Goal: Task Accomplishment & Management: Manage account settings

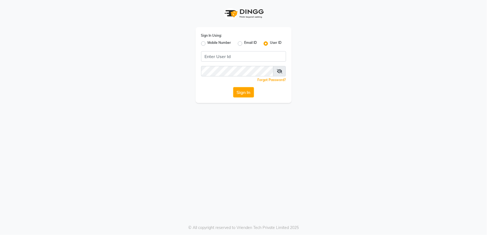
click at [208, 44] on label "Mobile Number" at bounding box center [220, 43] width 24 height 7
click at [208, 44] on input "Mobile Number" at bounding box center [210, 42] width 4 height 4
radio input "true"
radio input "false"
click at [231, 59] on input "Username" at bounding box center [252, 56] width 67 height 10
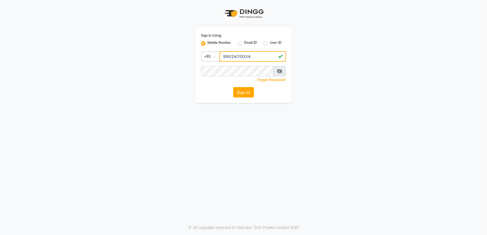
type input "9902470034"
click at [252, 120] on div "Sign In Using: Mobile Number Email ID User ID Country Code × +91 9902470034 Rem…" at bounding box center [243, 117] width 487 height 235
click at [239, 92] on button "Sign In" at bounding box center [243, 92] width 21 height 10
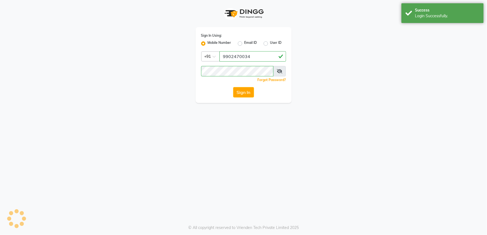
select select "89"
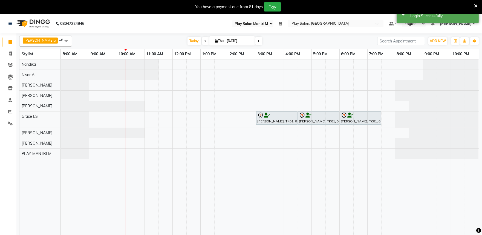
click at [205, 40] on icon at bounding box center [206, 40] width 2 height 3
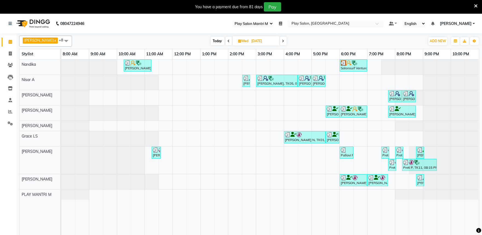
click at [282, 42] on icon at bounding box center [283, 40] width 2 height 3
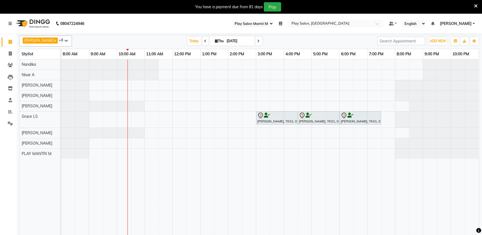
click at [202, 42] on span at bounding box center [205, 41] width 7 height 8
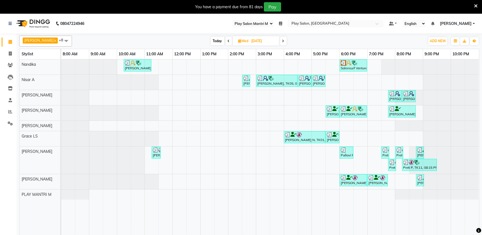
click at [282, 40] on icon at bounding box center [283, 40] width 2 height 3
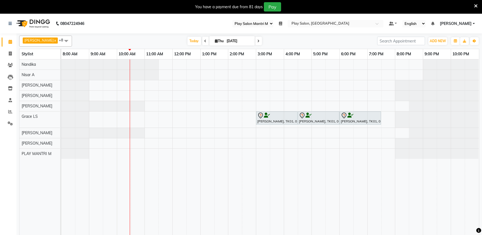
click at [205, 40] on icon at bounding box center [206, 40] width 2 height 3
type input "03-09-2025"
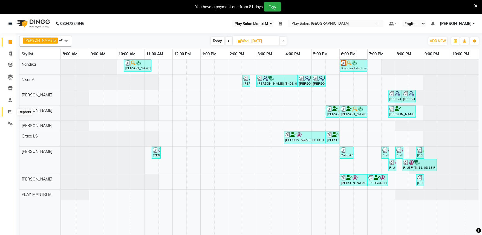
click at [9, 112] on icon at bounding box center [10, 112] width 4 height 4
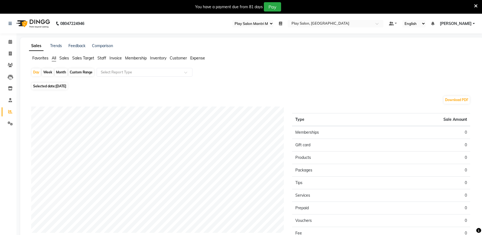
click at [66, 87] on span "[DATE]" at bounding box center [61, 86] width 11 height 4
select select "9"
select select "2025"
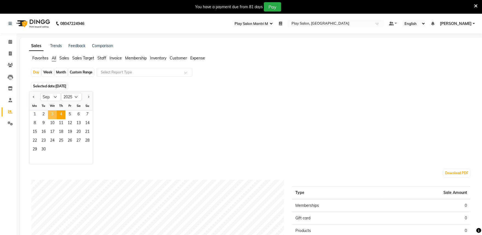
click at [51, 114] on span "3" at bounding box center [52, 114] width 9 height 9
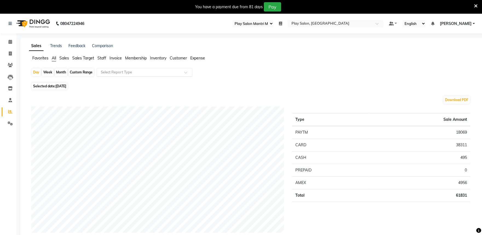
click at [110, 74] on input "text" at bounding box center [139, 72] width 79 height 5
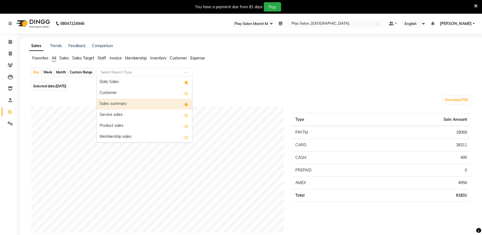
click at [140, 104] on div "Sales summary" at bounding box center [144, 104] width 95 height 11
select select "full_report"
select select "csv"
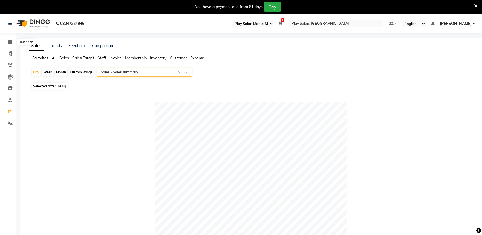
click at [10, 43] on icon at bounding box center [10, 42] width 4 height 4
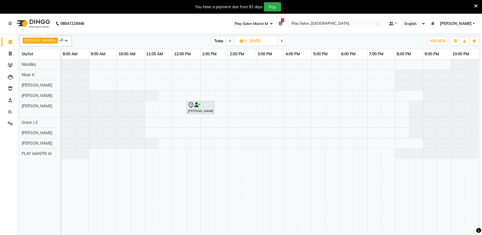
click at [229, 40] on icon at bounding box center [230, 40] width 2 height 3
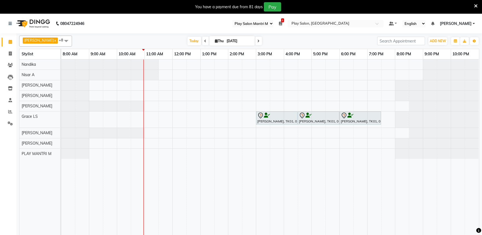
click at [202, 39] on span at bounding box center [205, 41] width 7 height 8
type input "03-09-2025"
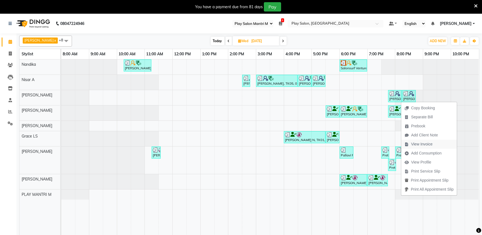
click at [424, 140] on span "View Invoice" at bounding box center [418, 144] width 34 height 9
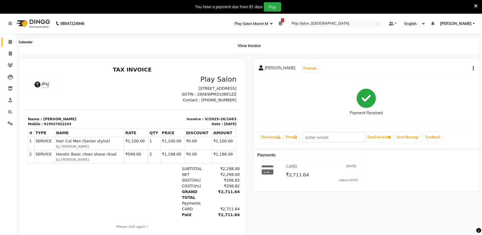
click at [8, 42] on icon at bounding box center [10, 42] width 4 height 4
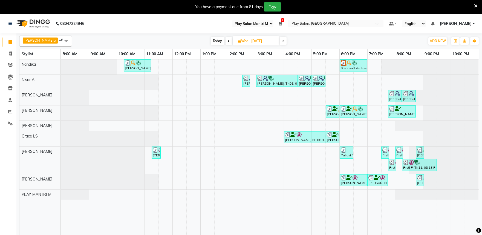
click at [280, 43] on span at bounding box center [283, 41] width 7 height 8
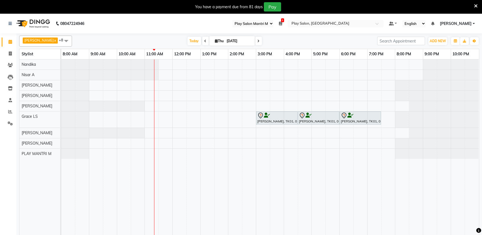
click at [258, 42] on icon at bounding box center [259, 40] width 2 height 3
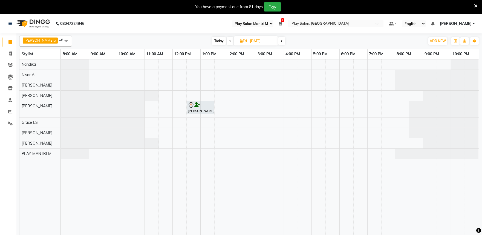
click at [229, 42] on icon at bounding box center [230, 40] width 2 height 3
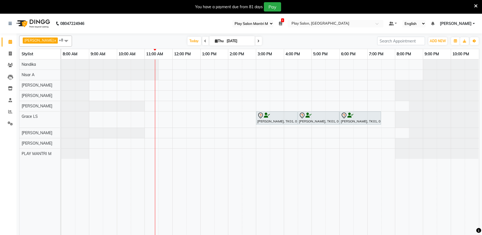
click at [255, 40] on span at bounding box center [258, 41] width 7 height 8
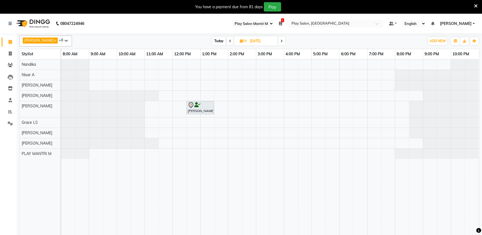
click at [281, 41] on icon at bounding box center [282, 40] width 2 height 3
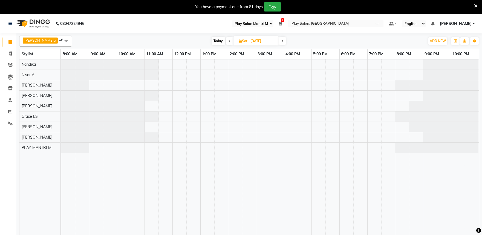
click at [229, 41] on icon at bounding box center [230, 40] width 2 height 3
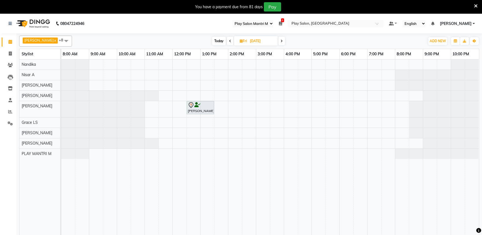
click at [227, 41] on span at bounding box center [230, 41] width 7 height 8
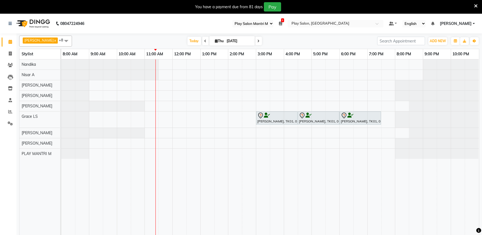
click at [205, 39] on icon at bounding box center [206, 40] width 2 height 3
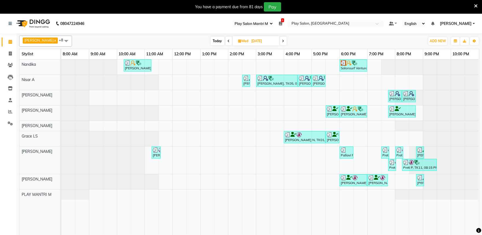
click at [282, 41] on icon at bounding box center [283, 40] width 2 height 3
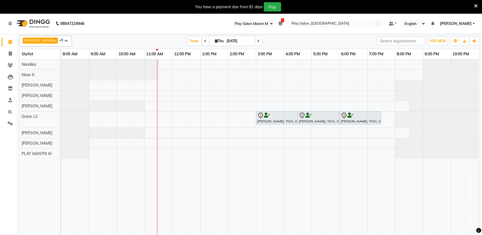
click at [255, 42] on span at bounding box center [258, 41] width 7 height 8
type input "05-09-2025"
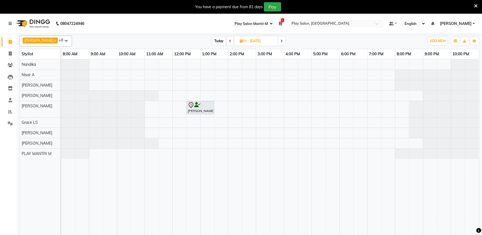
click at [260, 158] on div "cynthia Z, 12:30 PM-01:30 PM, Hair Cut lady Style Director" at bounding box center [270, 150] width 418 height 182
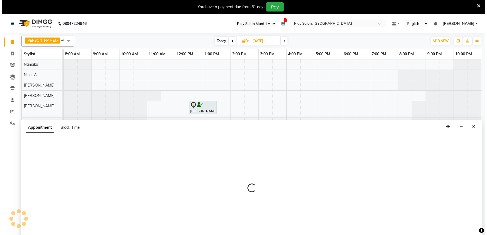
scroll to position [14, 0]
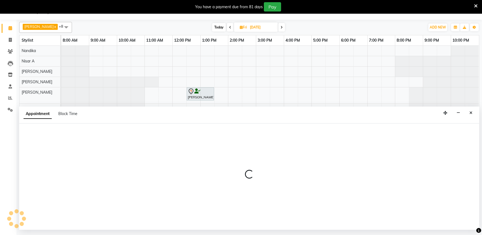
select select "81313"
select select "tentative"
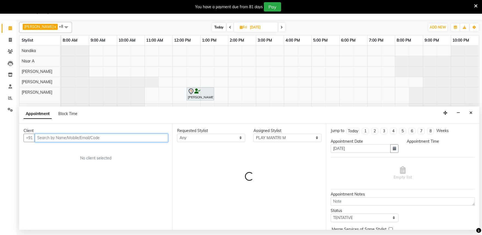
select select "900"
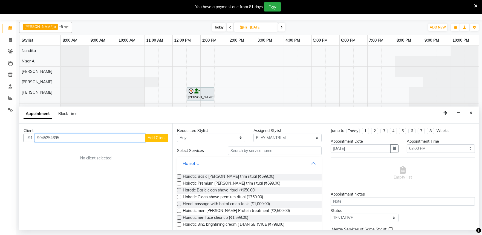
type input "9945254695"
click at [154, 139] on span "Add Client" at bounding box center [157, 137] width 18 height 5
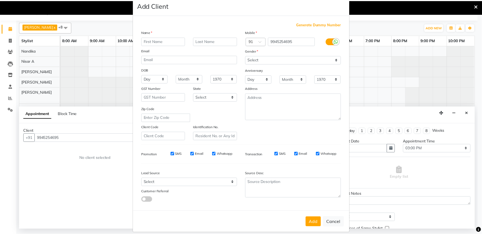
scroll to position [18, 0]
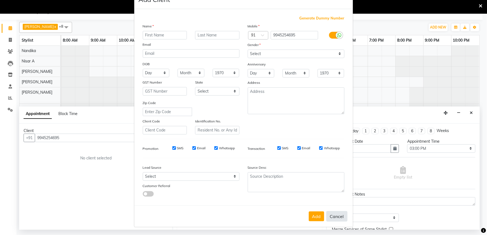
click at [335, 217] on button "Cancel" at bounding box center [336, 216] width 21 height 10
select select
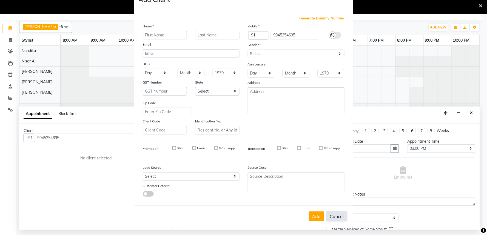
select select
checkbox input "false"
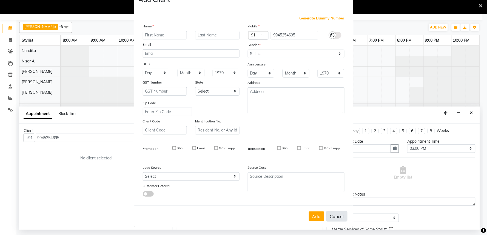
checkbox input "false"
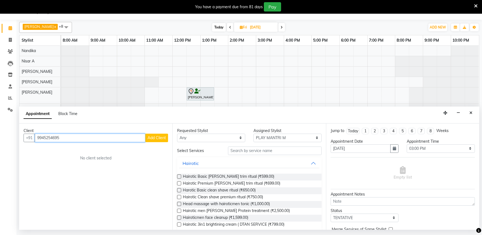
click at [67, 136] on input "9945254695" at bounding box center [90, 138] width 111 height 8
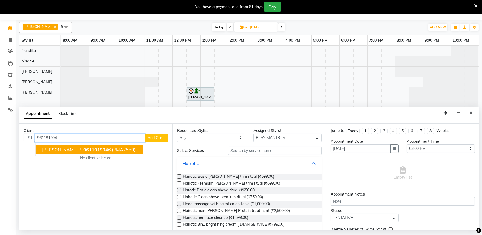
click at [84, 149] on span "961191994" at bounding box center [96, 149] width 25 height 5
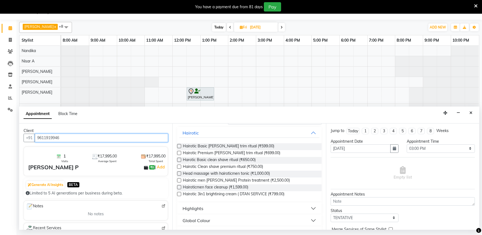
scroll to position [0, 0]
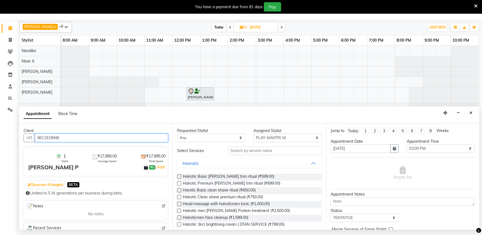
type input "9611919946"
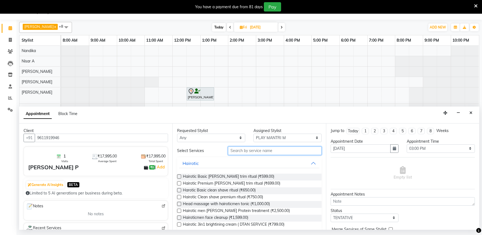
click at [250, 151] on input "text" at bounding box center [275, 150] width 94 height 8
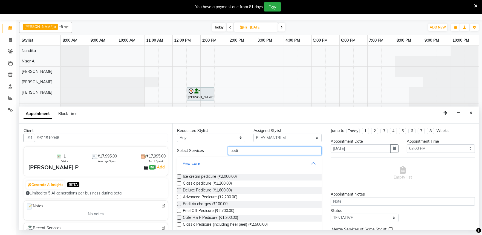
scroll to position [19, 0]
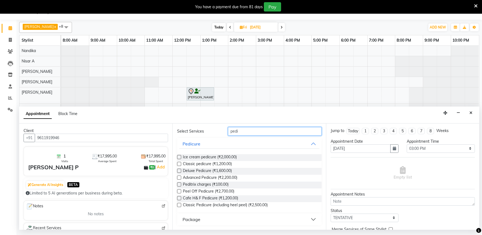
type input "pedi"
click at [179, 158] on label at bounding box center [179, 157] width 4 height 4
click at [179, 158] on input "checkbox" at bounding box center [179, 158] width 4 height 4
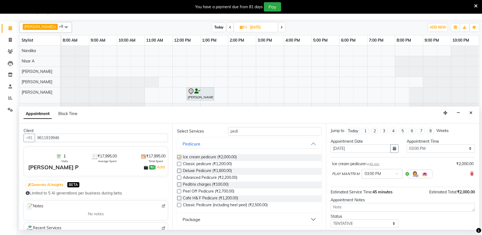
checkbox input "false"
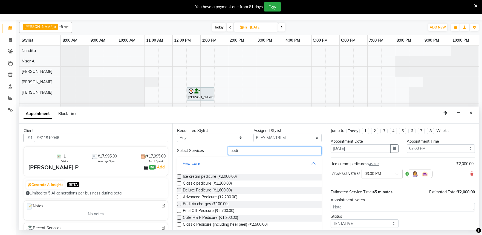
click at [251, 153] on input "pedi" at bounding box center [275, 150] width 94 height 8
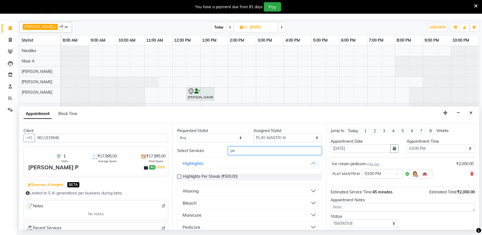
type input "p"
type input "sk"
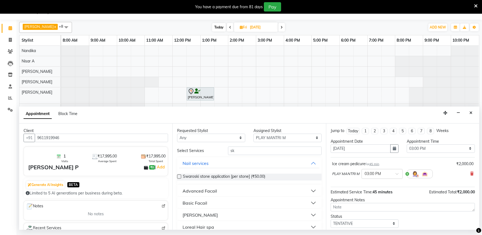
click at [306, 191] on button "Advanced Facail" at bounding box center [249, 191] width 140 height 10
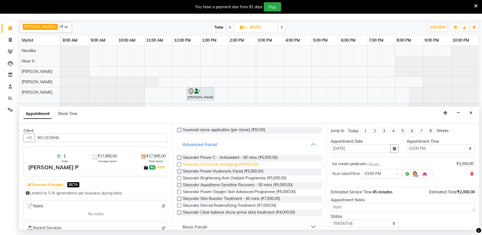
scroll to position [61, 0]
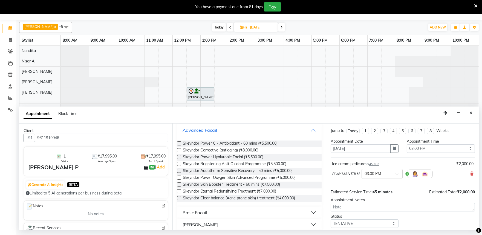
click at [179, 198] on label at bounding box center [179, 198] width 4 height 4
click at [179, 198] on input "checkbox" at bounding box center [179, 199] width 4 height 4
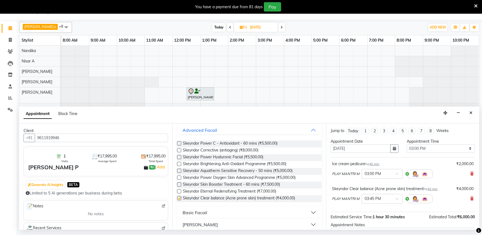
checkbox input "false"
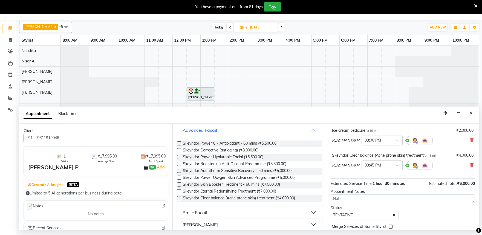
scroll to position [58, 0]
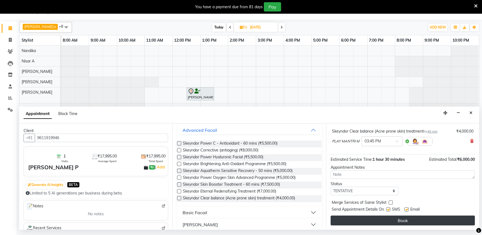
click at [409, 222] on button "Book" at bounding box center [403, 220] width 144 height 10
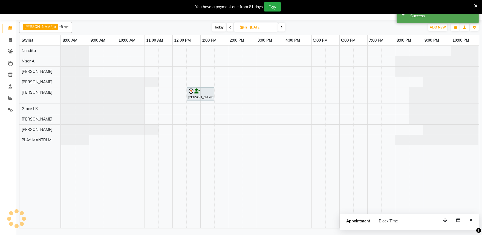
scroll to position [0, 0]
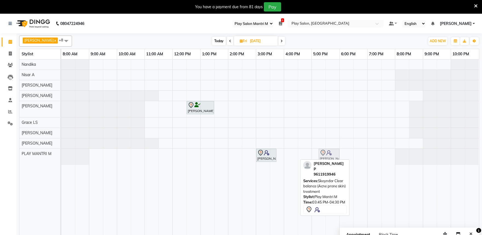
drag, startPoint x: 291, startPoint y: 155, endPoint x: 330, endPoint y: 151, distance: 39.4
click at [61, 151] on div "Laxmi P, 03:00 PM-03:45 PM, Ice cream pedicure Laxmi P, 03:45 PM-04:30 PM, Skey…" at bounding box center [61, 157] width 0 height 16
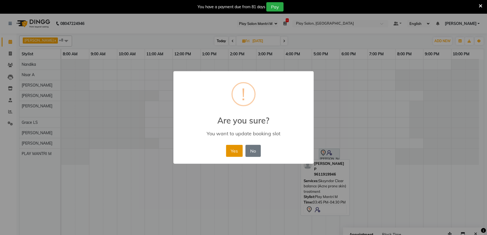
click at [235, 149] on button "Yes" at bounding box center [234, 151] width 17 height 12
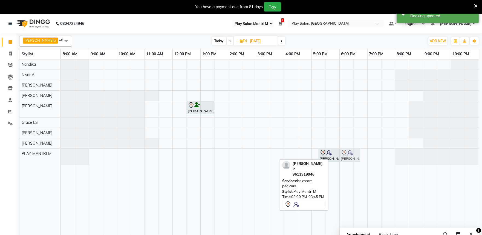
drag, startPoint x: 258, startPoint y: 157, endPoint x: 347, endPoint y: 156, distance: 89.3
click at [61, 156] on div "Laxmi P, 03:00 PM-03:45 PM, Ice cream pedicure Laxmi P, 05:15 PM-06:00 PM, Skey…" at bounding box center [61, 157] width 0 height 16
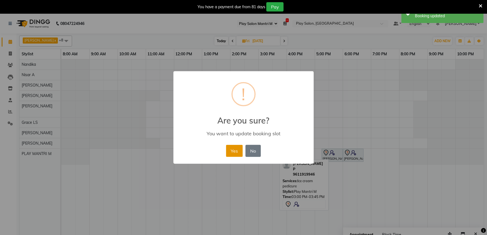
click at [235, 149] on button "Yes" at bounding box center [234, 151] width 17 height 12
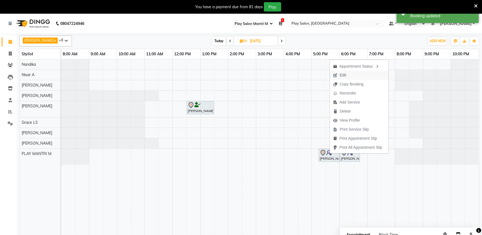
click at [343, 75] on span "Edit" at bounding box center [343, 75] width 7 height 6
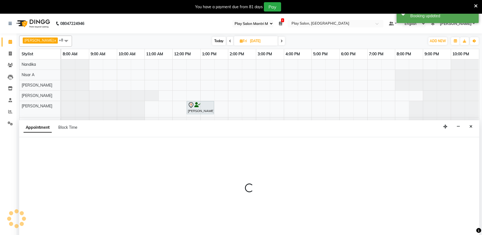
scroll to position [14, 0]
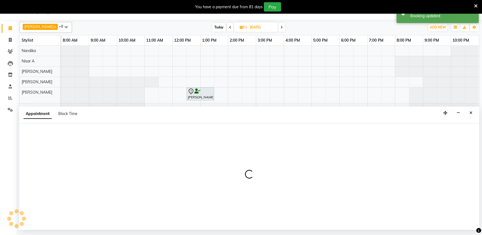
select select "tentative"
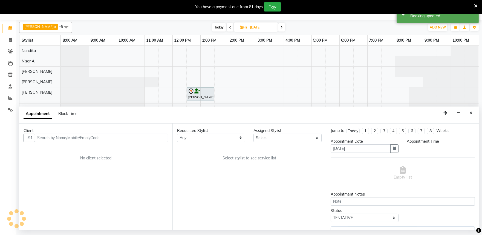
select select "81313"
select select "1035"
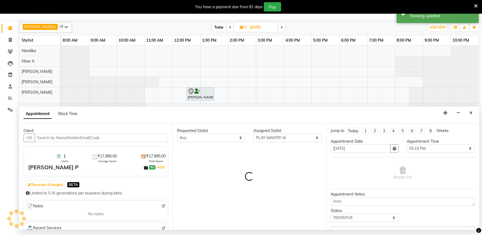
select select "4213"
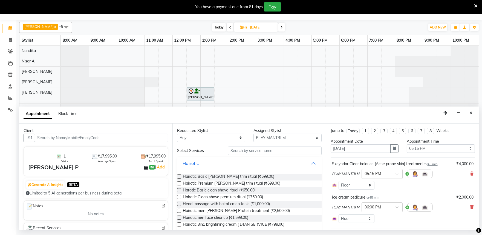
click at [396, 174] on span at bounding box center [399, 175] width 7 height 6
click at [371, 185] on div "05:00 PM" at bounding box center [382, 186] width 41 height 10
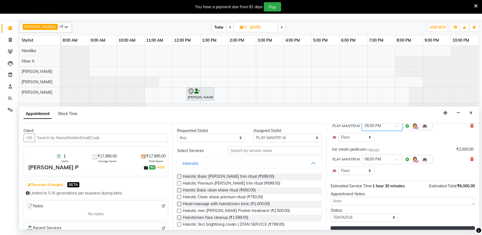
scroll to position [59, 0]
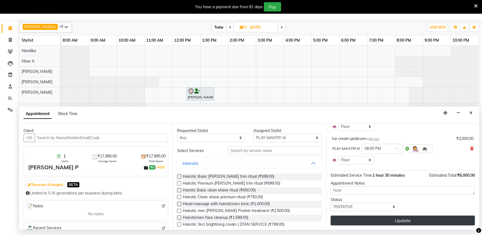
click at [376, 219] on button "Update" at bounding box center [403, 220] width 144 height 10
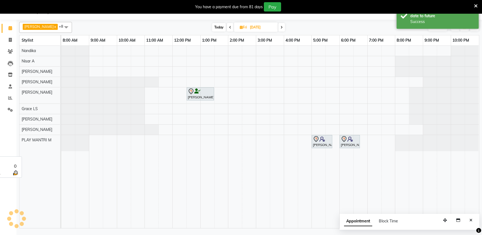
scroll to position [0, 0]
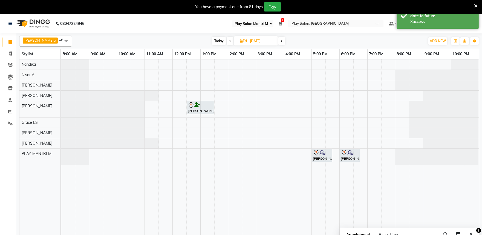
click at [229, 40] on icon at bounding box center [230, 40] width 2 height 3
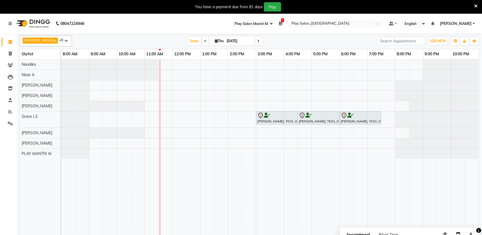
click at [202, 41] on span at bounding box center [205, 41] width 7 height 8
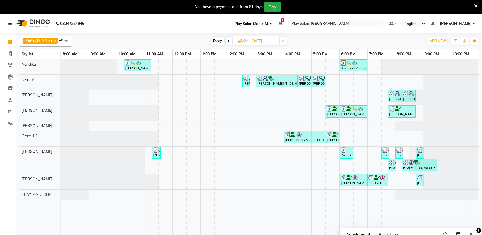
click at [282, 41] on icon at bounding box center [283, 40] width 2 height 3
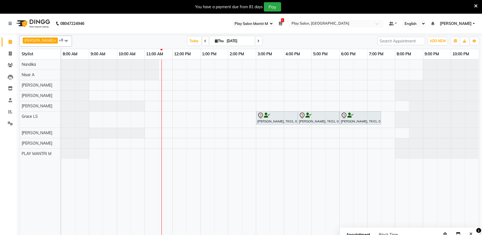
click at [202, 40] on span at bounding box center [205, 41] width 7 height 8
type input "[DATE]"
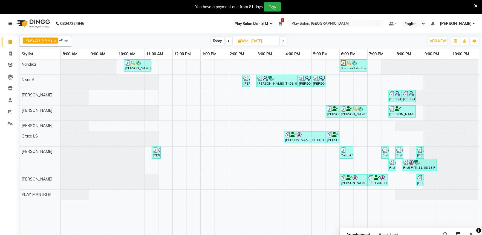
click at [259, 41] on input "[DATE]" at bounding box center [263, 41] width 27 height 8
select select "9"
select select "2025"
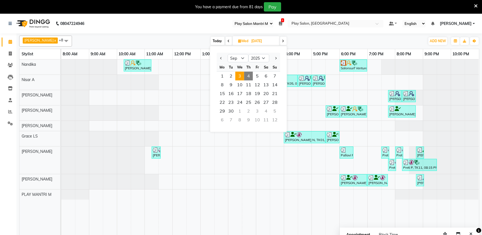
click at [249, 77] on span "4" at bounding box center [248, 76] width 9 height 9
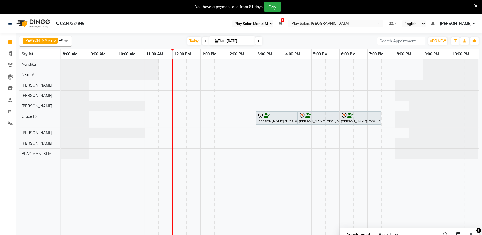
scroll to position [14, 0]
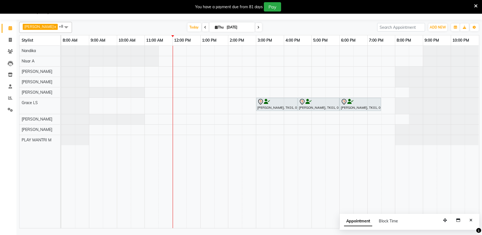
click at [202, 28] on span at bounding box center [205, 27] width 7 height 8
type input "[DATE]"
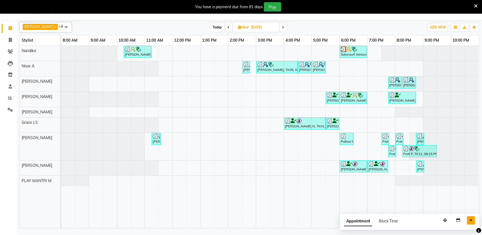
click at [471, 221] on icon "Close" at bounding box center [471, 220] width 3 height 4
click at [8, 98] on icon at bounding box center [10, 98] width 4 height 4
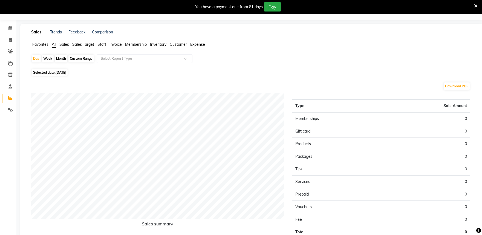
click at [147, 60] on input "text" at bounding box center [139, 58] width 79 height 5
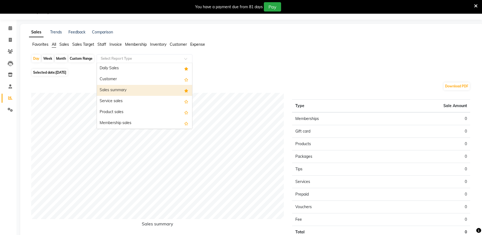
click at [141, 92] on div "Sales summary" at bounding box center [144, 90] width 95 height 11
select select "full_report"
select select "csv"
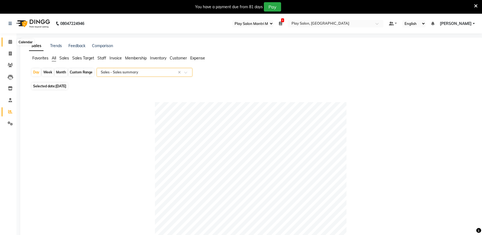
click at [11, 43] on icon at bounding box center [10, 42] width 4 height 4
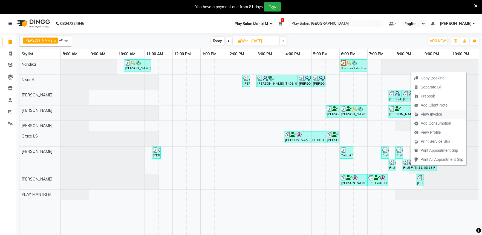
click at [431, 113] on span "View Invoice" at bounding box center [431, 114] width 21 height 6
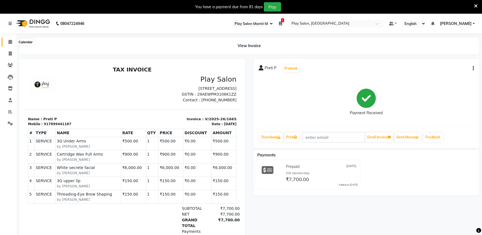
click at [10, 44] on icon at bounding box center [10, 42] width 4 height 4
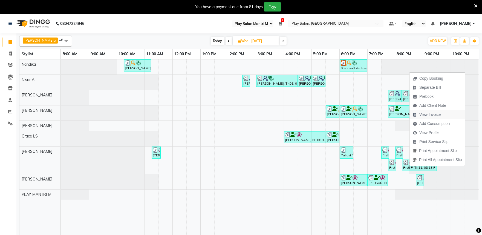
click at [434, 113] on span "View Invoice" at bounding box center [429, 115] width 21 height 6
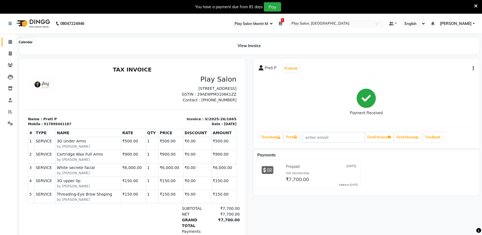
click at [9, 40] on icon at bounding box center [10, 42] width 4 height 4
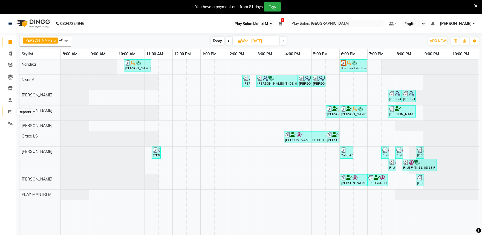
click at [12, 113] on span at bounding box center [10, 112] width 10 height 6
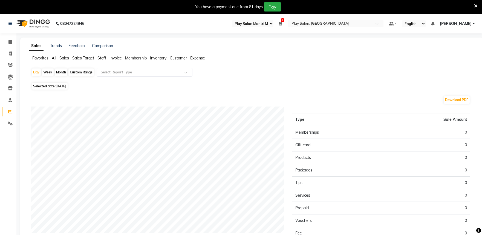
click at [66, 85] on span "[DATE]" at bounding box center [61, 86] width 11 height 4
select select "9"
select select "2025"
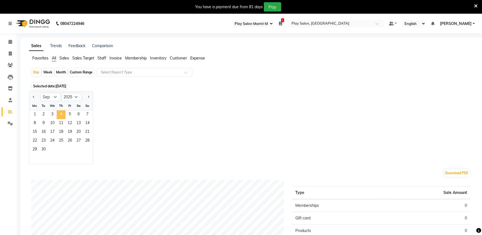
click at [61, 114] on span "4" at bounding box center [61, 114] width 9 height 9
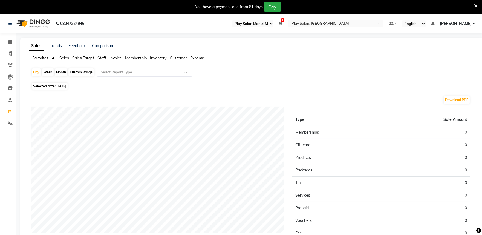
click at [61, 86] on span "[DATE]" at bounding box center [61, 86] width 11 height 4
select select "9"
select select "2025"
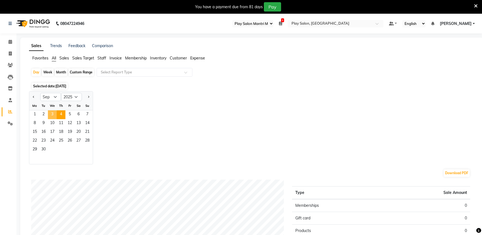
click at [51, 113] on span "3" at bounding box center [52, 114] width 9 height 9
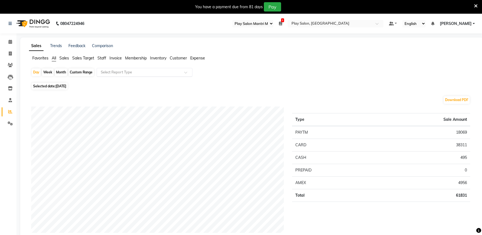
click at [123, 71] on input "text" at bounding box center [139, 72] width 79 height 5
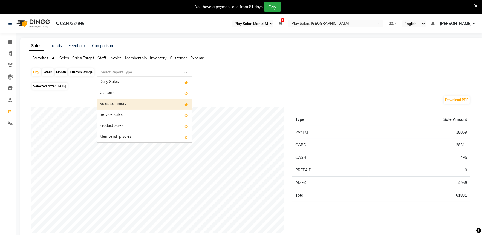
click at [129, 102] on div "Sales summary" at bounding box center [144, 104] width 95 height 11
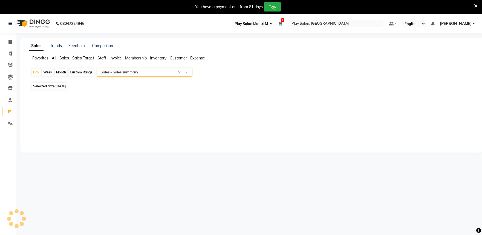
select select "full_report"
select select "csv"
click at [9, 42] on icon at bounding box center [10, 42] width 4 height 4
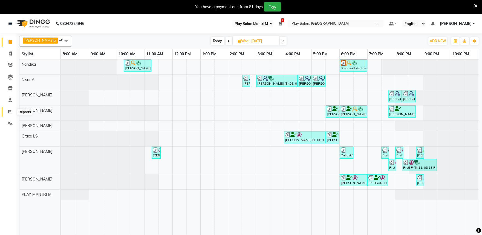
click at [10, 110] on icon at bounding box center [10, 112] width 4 height 4
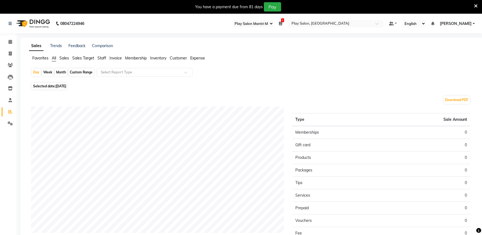
click at [62, 84] on span "[DATE]" at bounding box center [61, 86] width 11 height 4
select select "9"
select select "2025"
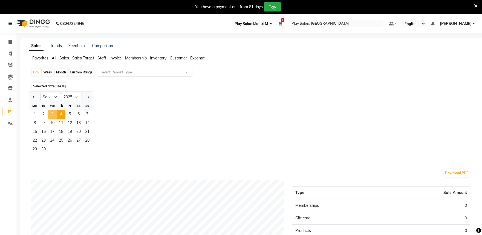
click at [50, 113] on span "3" at bounding box center [52, 114] width 9 height 9
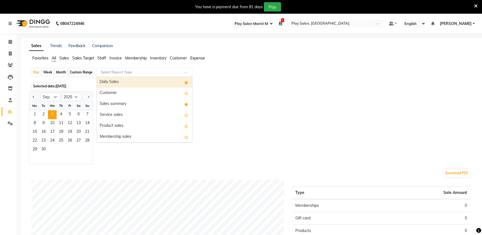
click at [124, 73] on input "text" at bounding box center [139, 72] width 79 height 5
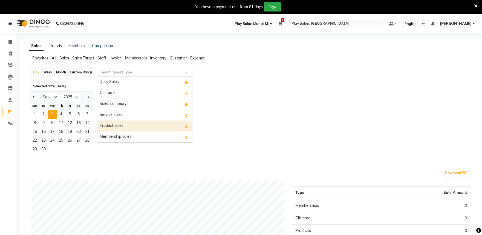
click at [125, 124] on div "Product sales" at bounding box center [144, 125] width 95 height 11
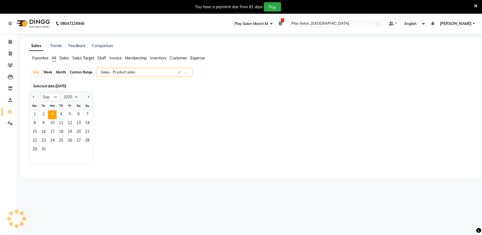
select select "full_report"
select select "csv"
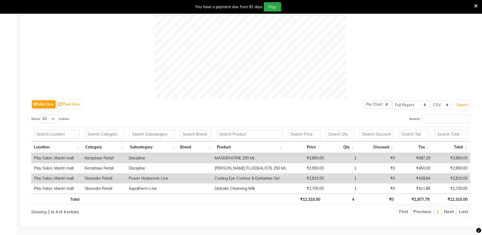
scroll to position [0, 4]
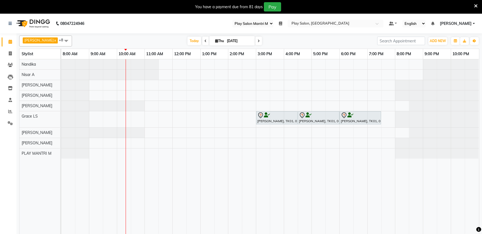
select select "89"
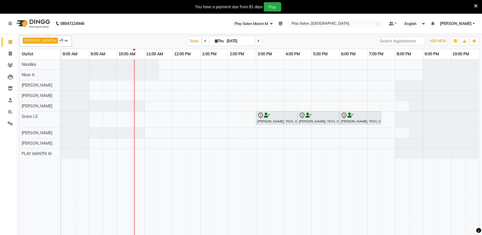
click at [205, 40] on icon at bounding box center [206, 40] width 2 height 3
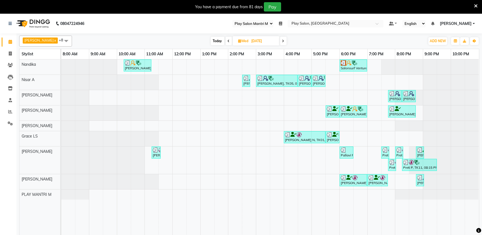
click at [282, 40] on icon at bounding box center [283, 40] width 2 height 3
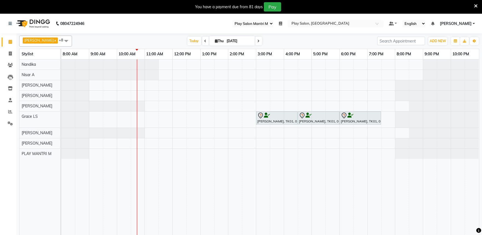
click at [258, 42] on icon at bounding box center [259, 40] width 2 height 3
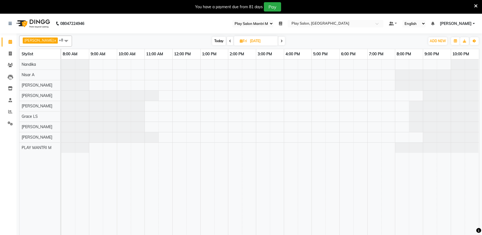
click at [281, 41] on icon at bounding box center [282, 40] width 2 height 3
type input "06-09-2025"
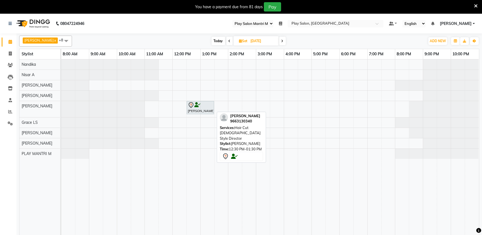
click at [196, 108] on div "cynthia Z, 12:30 PM-01:30 PM, Hair Cut lady Style Director" at bounding box center [200, 107] width 26 height 11
select select "7"
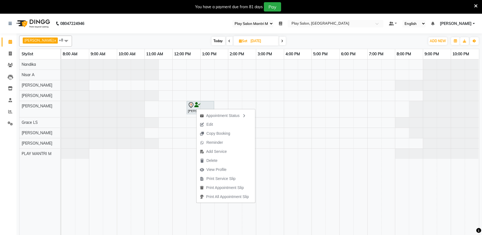
click at [196, 108] on div "Appointment Status Edit Copy Booking Reminder Add Service Delete View Profile P…" at bounding box center [225, 155] width 59 height 94
click at [210, 124] on span "Edit" at bounding box center [209, 125] width 7 height 6
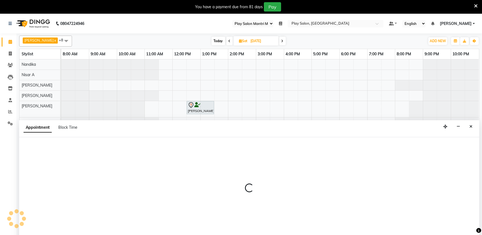
scroll to position [14, 0]
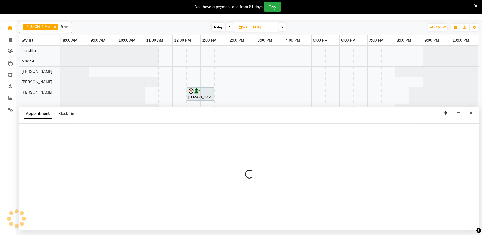
select select "tentative"
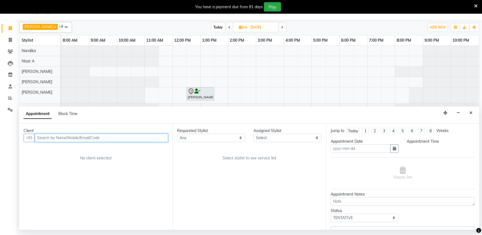
type input "06-09-2025"
select select "750"
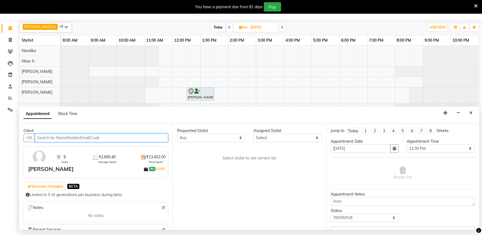
select select "82212"
select select "4213"
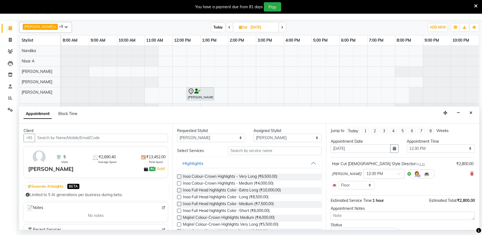
click at [226, 27] on span at bounding box center [229, 27] width 7 height 8
type input "05-09-2025"
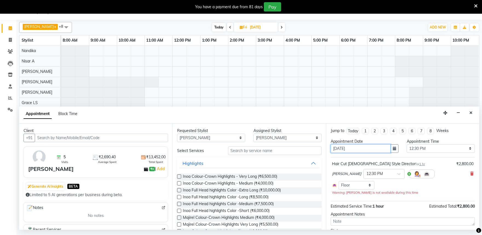
click at [351, 149] on input "06-09-2025" at bounding box center [361, 148] width 60 height 8
click at [393, 150] on icon "button" at bounding box center [394, 148] width 3 height 4
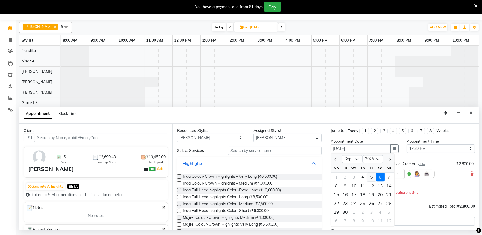
click at [372, 177] on div "5" at bounding box center [371, 176] width 9 height 9
type input "05-09-2025"
select select "750"
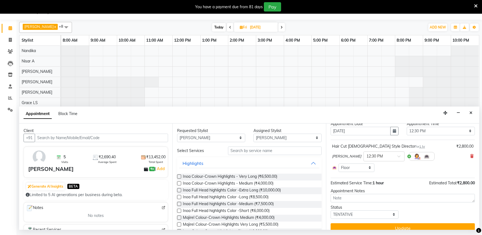
scroll to position [25, 0]
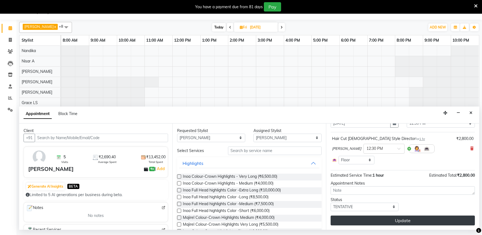
click at [401, 220] on button "Update" at bounding box center [403, 220] width 144 height 10
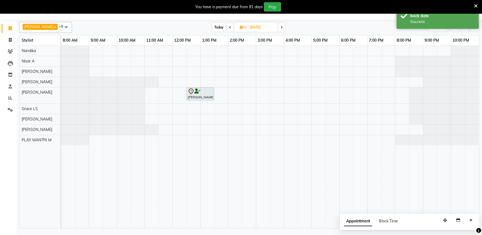
scroll to position [0, 0]
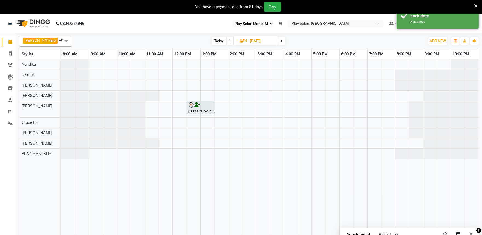
click at [229, 40] on icon at bounding box center [230, 40] width 2 height 3
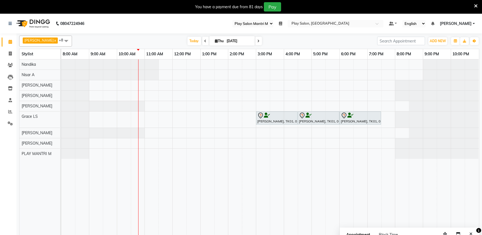
click at [202, 41] on span at bounding box center [205, 41] width 7 height 8
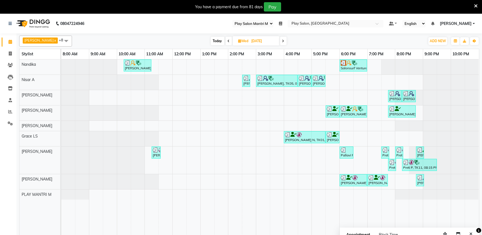
click at [280, 41] on span at bounding box center [283, 41] width 7 height 8
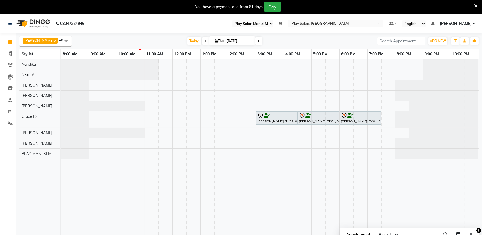
click at [205, 41] on icon at bounding box center [206, 40] width 2 height 3
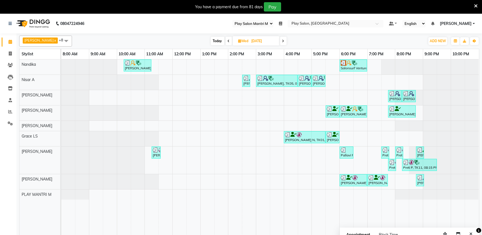
click at [282, 42] on icon at bounding box center [283, 40] width 2 height 3
type input "[DATE]"
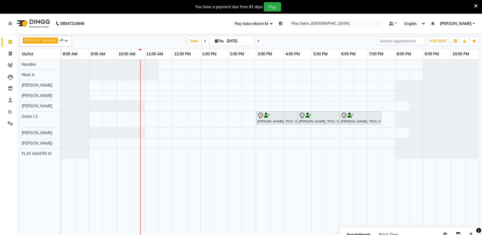
click at [292, 22] on ul "Select Register Play Salon Mantri Mall Daily Open Registers nothing to show Sel…" at bounding box center [308, 23] width 157 height 7
click at [287, 24] on ul "Select Register Play Salon Mantri Mall Daily Open Registers nothing to show Sel…" at bounding box center [308, 23] width 157 height 7
click at [282, 23] on icon at bounding box center [280, 24] width 3 height 4
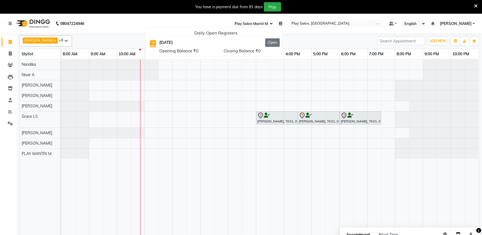
click at [280, 42] on button "Open" at bounding box center [272, 42] width 15 height 8
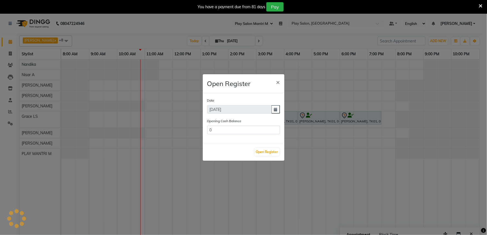
type input "411615.51"
click at [275, 154] on button "Open Register" at bounding box center [266, 152] width 25 height 8
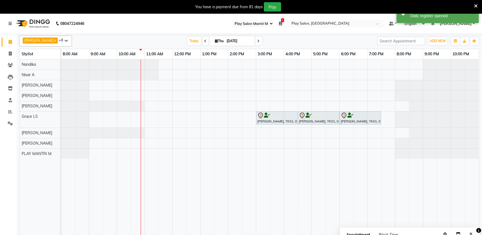
click at [255, 42] on span at bounding box center [258, 41] width 7 height 8
type input "[DATE]"
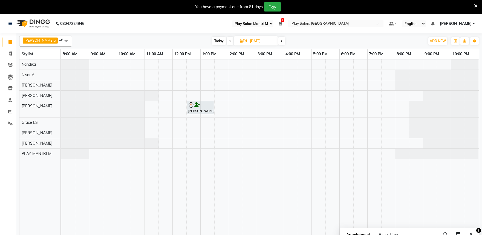
select select "89"
click at [229, 40] on icon at bounding box center [230, 40] width 2 height 3
type input "[DATE]"
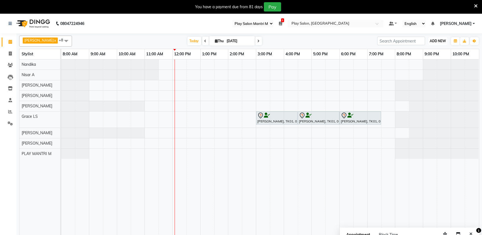
click at [440, 39] on span "ADD NEW" at bounding box center [438, 41] width 16 height 4
click at [436, 53] on button "Add Appointment" at bounding box center [425, 51] width 43 height 7
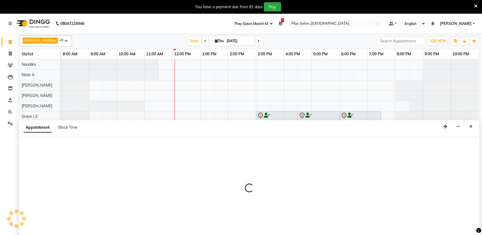
scroll to position [14, 0]
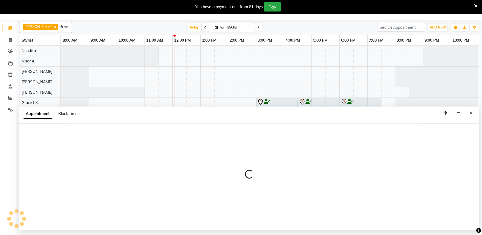
select select "540"
select select "tentative"
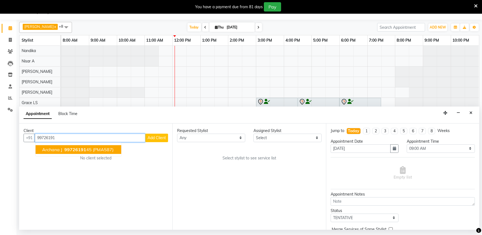
click at [78, 150] on span "99726191" at bounding box center [75, 149] width 22 height 5
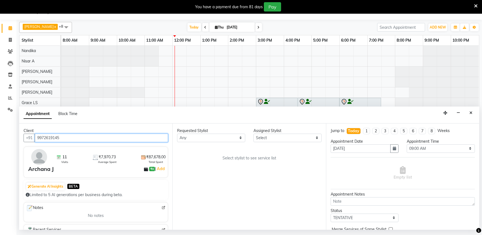
type input "9972619145"
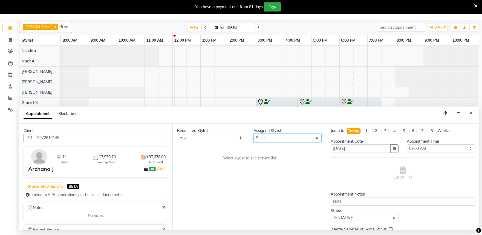
click at [266, 139] on select "Select [PERSON_NAME] Admin [PERSON_NAME] [PERSON_NAME] S [PERSON_NAME] [PERSON_…" at bounding box center [288, 138] width 68 height 8
select select "81320"
click at [254, 134] on select "Select [PERSON_NAME] Admin [PERSON_NAME] [PERSON_NAME] S [PERSON_NAME] [PERSON_…" at bounding box center [288, 138] width 68 height 8
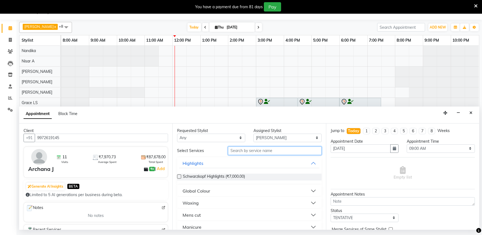
click at [243, 154] on input "text" at bounding box center [275, 150] width 94 height 8
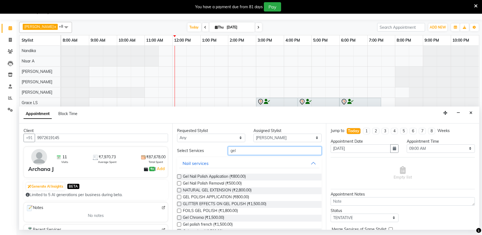
type input "gel"
click at [179, 176] on label at bounding box center [179, 176] width 4 height 4
click at [179, 176] on input "checkbox" at bounding box center [179, 177] width 4 height 4
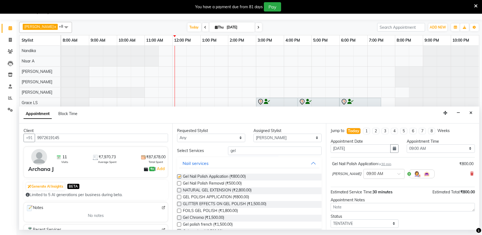
checkbox input "false"
click at [377, 174] on input "text" at bounding box center [379, 174] width 24 height 6
click at [373, 183] on div "12:00 PM" at bounding box center [384, 184] width 41 height 10
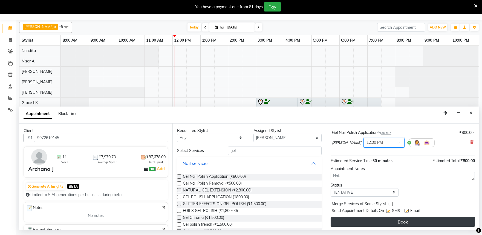
scroll to position [33, 0]
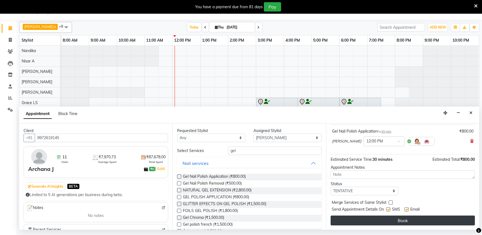
click at [407, 218] on button "Book" at bounding box center [403, 220] width 144 height 10
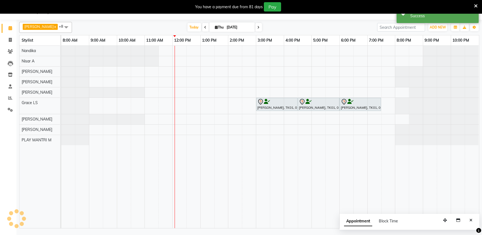
scroll to position [0, 0]
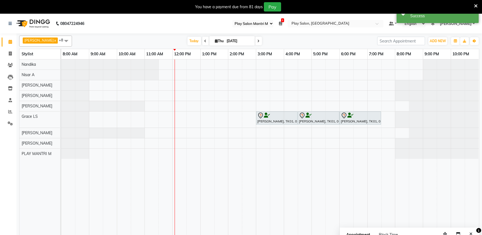
click at [41, 40] on span "[PERSON_NAME]" at bounding box center [38, 40] width 29 height 4
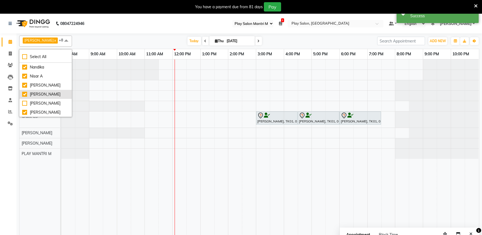
click at [25, 95] on div "[PERSON_NAME]" at bounding box center [45, 94] width 47 height 6
checkbox input "false"
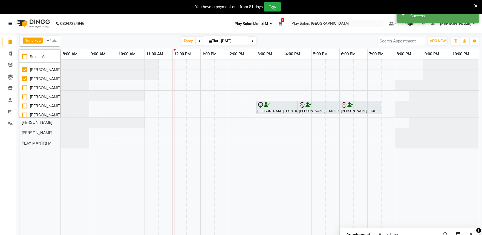
scroll to position [61, 0]
click at [24, 91] on div "[PERSON_NAME]" at bounding box center [39, 88] width 35 height 6
checkbox input "true"
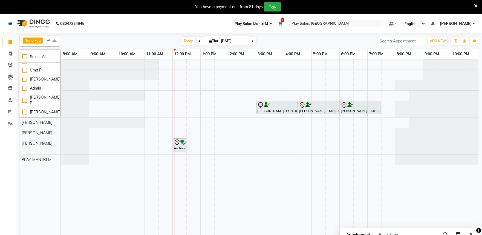
scroll to position [182, 0]
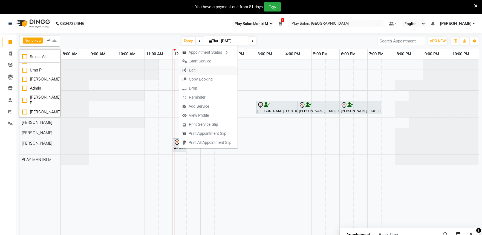
click at [195, 70] on span "Edit" at bounding box center [189, 70] width 20 height 9
select select "tentative"
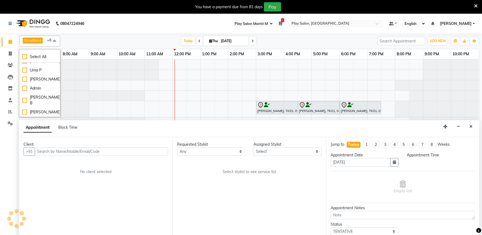
scroll to position [14, 0]
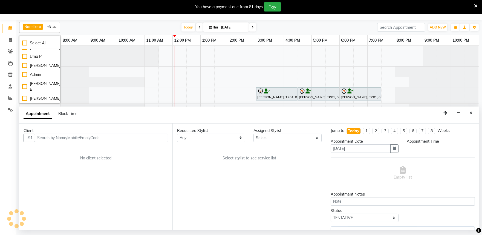
select select "81320"
select select "720"
select select "4213"
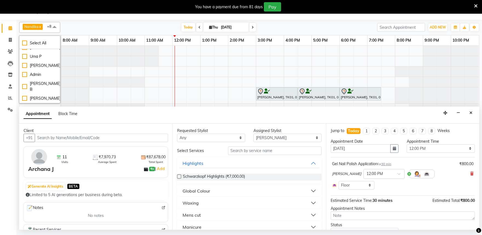
click at [162, 207] on img at bounding box center [164, 208] width 4 height 4
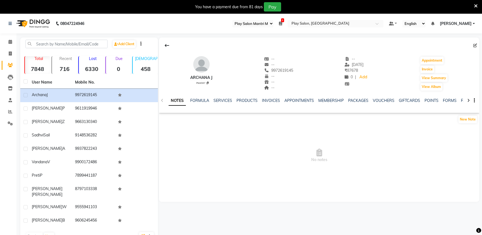
select select "89"
click at [383, 101] on link "VOUCHERS" at bounding box center [384, 100] width 22 height 5
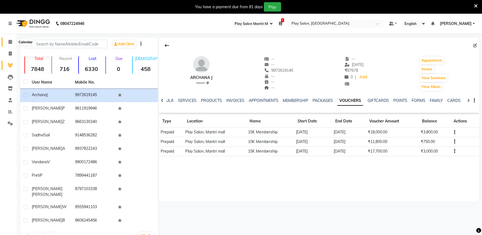
click at [7, 41] on span at bounding box center [10, 42] width 10 height 6
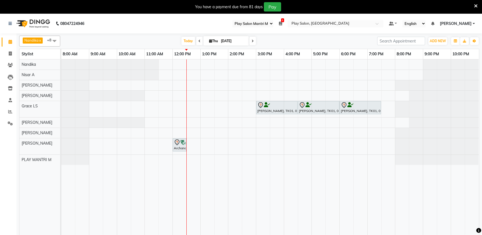
select select "89"
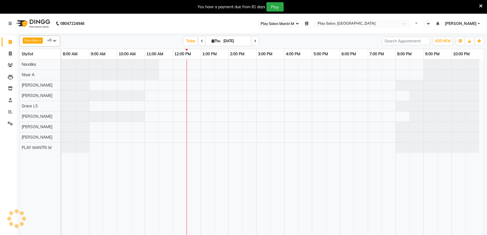
select select "89"
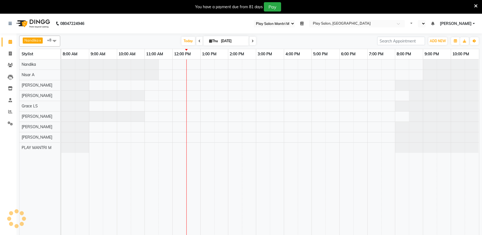
select select "en"
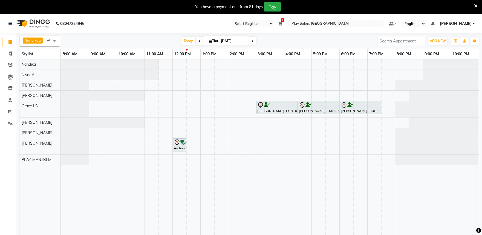
click at [188, 125] on div "[PERSON_NAME], TK01, 03:00 PM-04:30 PM, Eyelash Lifting protean Treatment [PERS…" at bounding box center [270, 150] width 418 height 182
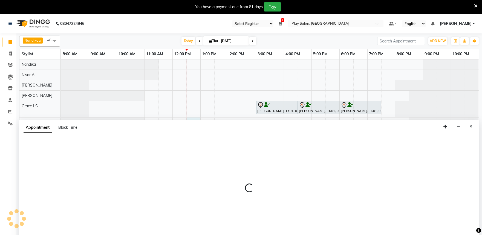
scroll to position [14, 0]
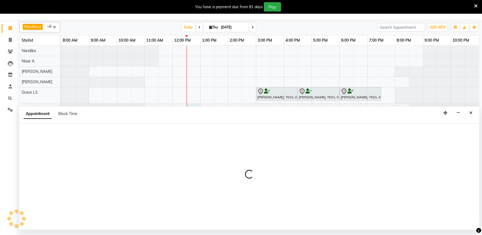
select select "81322"
select select "tentative"
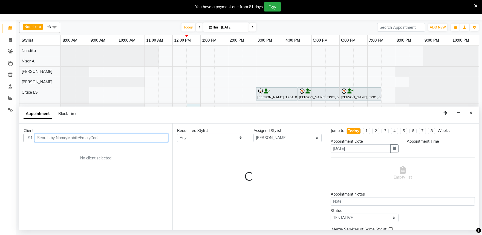
select select "750"
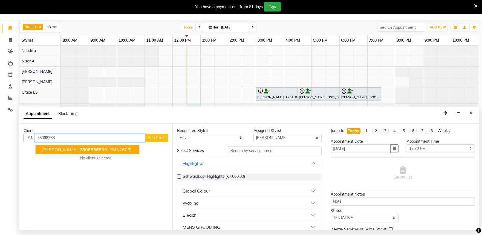
click at [81, 151] on ngb-highlight "78068368 63" at bounding box center [93, 149] width 28 height 5
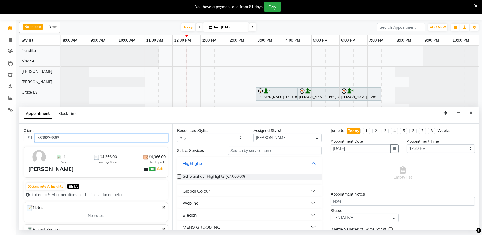
type input "7806836863"
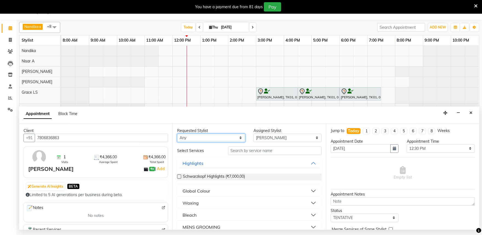
click at [238, 139] on select "Any [PERSON_NAME] Admin [PERSON_NAME] [PERSON_NAME] S [PERSON_NAME] [PERSON_NAM…" at bounding box center [211, 138] width 68 height 8
click at [258, 136] on select "Select [PERSON_NAME] Admin [PERSON_NAME] [PERSON_NAME] S [PERSON_NAME] [PERSON_…" at bounding box center [288, 138] width 68 height 8
select select "81325"
click at [254, 134] on select "Select [PERSON_NAME] Admin [PERSON_NAME] [PERSON_NAME] S [PERSON_NAME] [PERSON_…" at bounding box center [288, 138] width 68 height 8
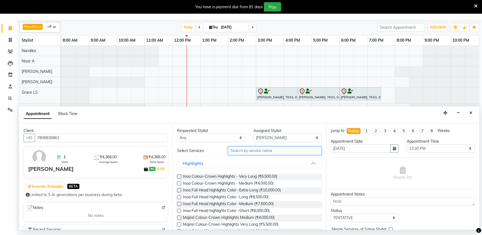
click at [245, 148] on input "text" at bounding box center [275, 150] width 94 height 8
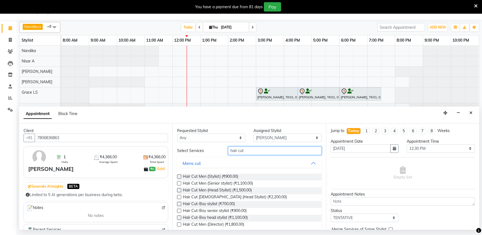
type input "hair cut"
click at [179, 183] on label at bounding box center [179, 183] width 4 height 4
click at [179, 183] on input "checkbox" at bounding box center [179, 184] width 4 height 4
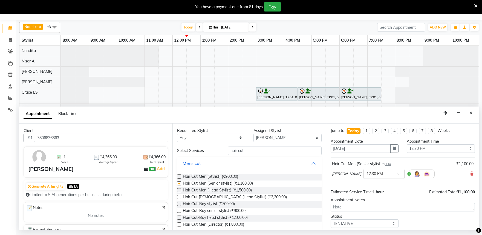
checkbox input "false"
click at [380, 174] on input "text" at bounding box center [379, 174] width 24 height 6
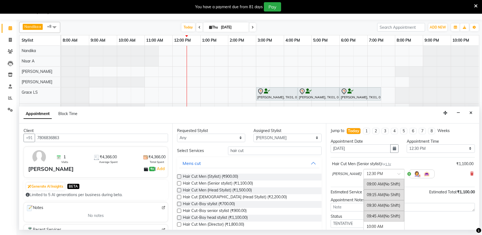
scroll to position [144, 0]
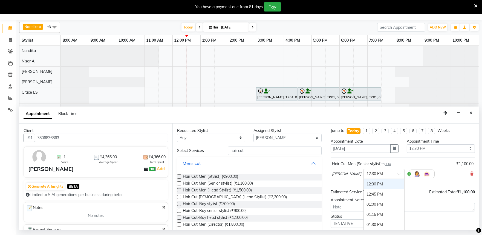
click at [380, 174] on input "text" at bounding box center [379, 174] width 24 height 6
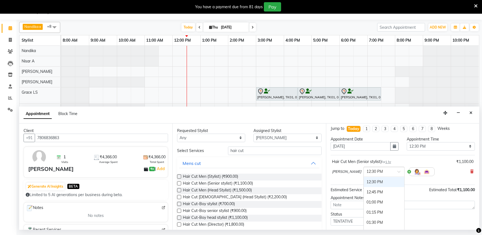
scroll to position [113, 0]
click at [364, 202] on div "12:15 PM" at bounding box center [384, 202] width 41 height 10
click at [372, 173] on input "text" at bounding box center [379, 171] width 24 height 6
click at [373, 201] on div "12:00 PM" at bounding box center [384, 202] width 41 height 10
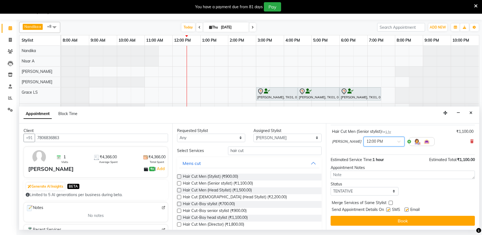
scroll to position [33, 0]
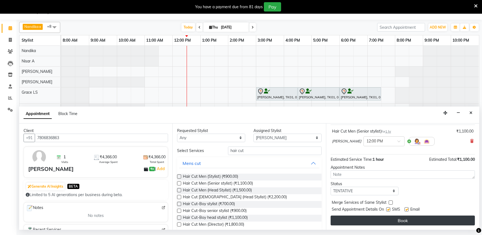
click at [397, 221] on button "Book" at bounding box center [403, 220] width 144 height 10
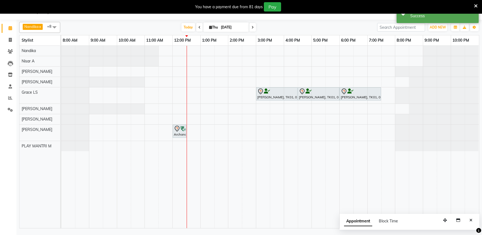
scroll to position [0, 0]
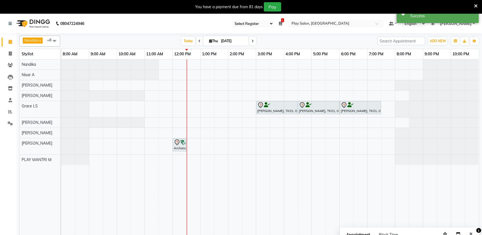
click at [57, 41] on span at bounding box center [54, 41] width 11 height 10
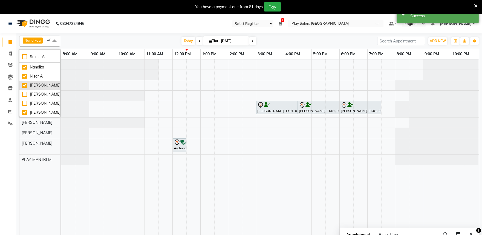
scroll to position [30, 0]
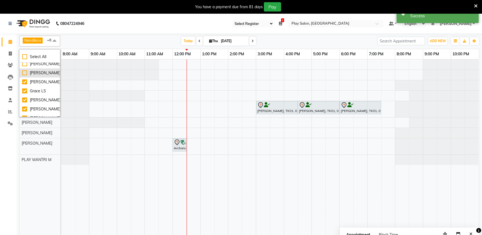
click at [37, 76] on div "[PERSON_NAME]" at bounding box center [39, 73] width 35 height 6
checkbox input "true"
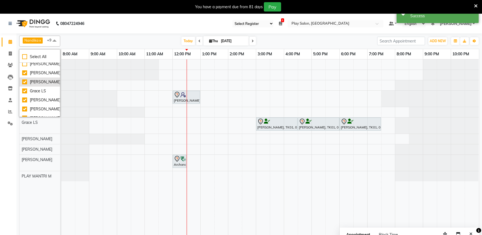
scroll to position [61, 0]
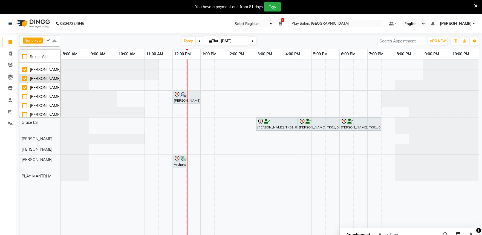
click at [39, 82] on div "[PERSON_NAME]" at bounding box center [39, 79] width 35 height 6
checkbox input "false"
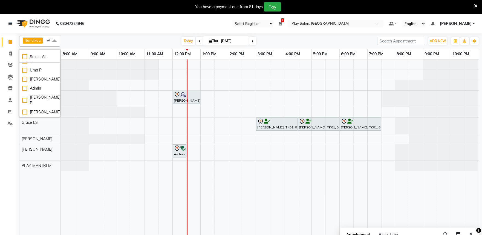
scroll to position [194, 0]
click at [58, 39] on span at bounding box center [54, 41] width 11 height 10
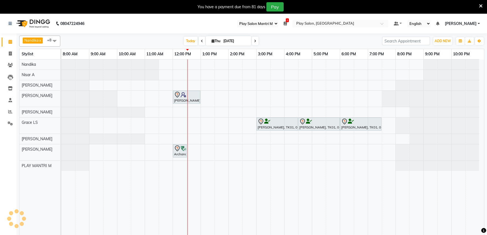
select select "89"
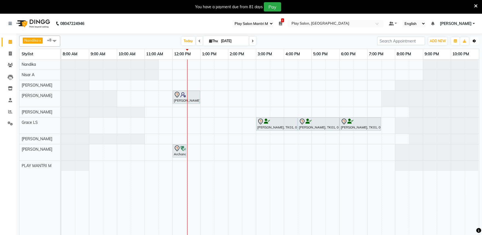
click at [476, 41] on icon "button" at bounding box center [474, 40] width 3 height 3
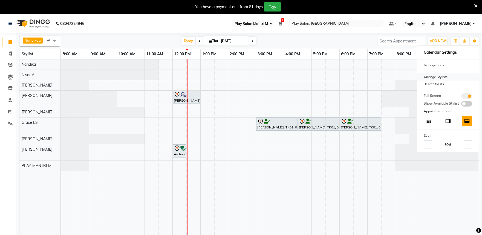
click at [453, 76] on div "Arrange Stylists" at bounding box center [448, 76] width 62 height 7
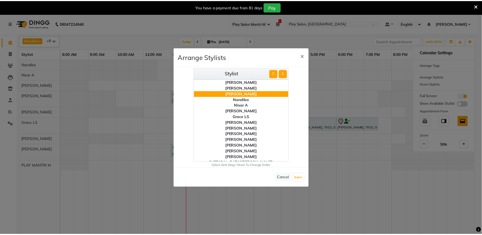
scroll to position [50, 0]
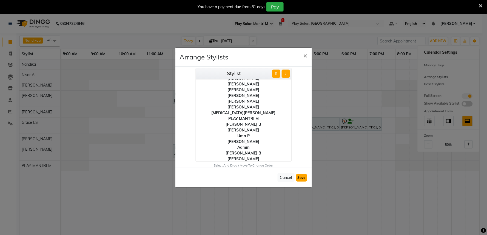
click at [303, 179] on button "Save" at bounding box center [301, 178] width 11 height 8
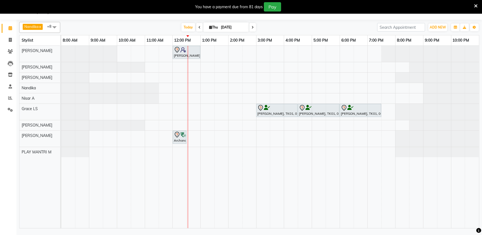
scroll to position [0, 0]
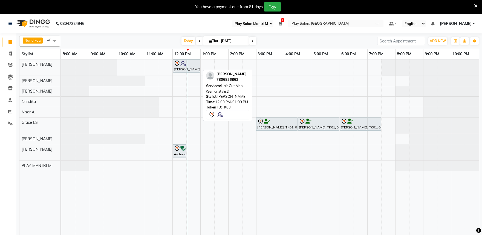
click at [176, 61] on icon at bounding box center [177, 64] width 5 height 6
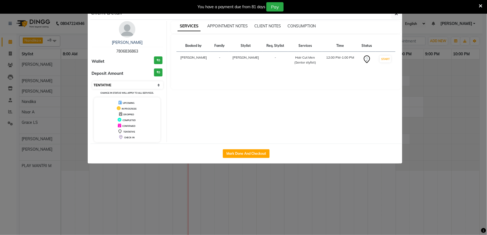
click at [156, 84] on select "Select IN SERVICE CONFIRMED TENTATIVE CHECK IN MARK DONE DROPPED UPCOMING" at bounding box center [127, 85] width 71 height 8
select select "8"
click at [92, 81] on select "Select IN SERVICE CONFIRMED TENTATIVE CHECK IN MARK DONE DROPPED UPCOMING" at bounding box center [127, 85] width 71 height 8
click at [394, 14] on button "button" at bounding box center [396, 13] width 10 height 10
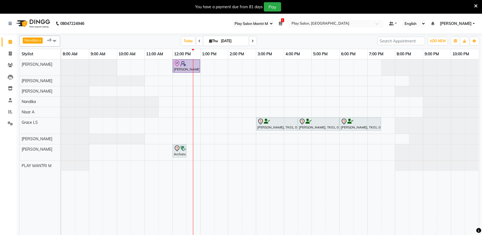
click at [253, 40] on span at bounding box center [252, 41] width 7 height 8
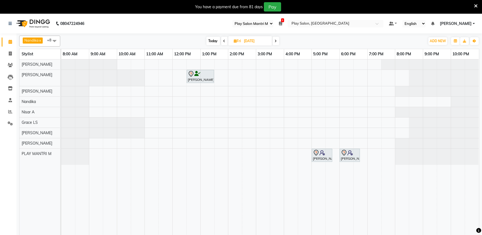
click at [277, 41] on span at bounding box center [276, 41] width 7 height 8
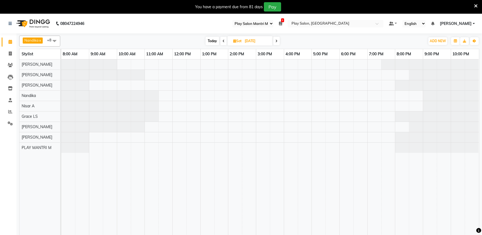
click at [277, 42] on icon at bounding box center [276, 40] width 2 height 3
type input "07-09-2025"
click at [233, 39] on icon at bounding box center [234, 41] width 3 height 4
select select "9"
select select "2025"
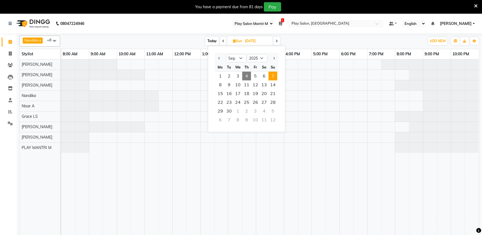
click at [248, 74] on span "4" at bounding box center [246, 76] width 9 height 9
type input "[DATE]"
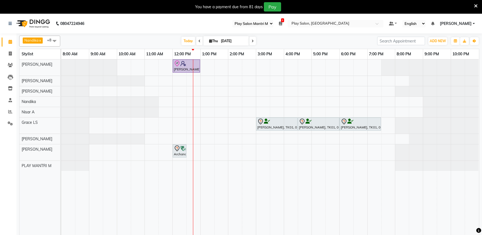
click at [239, 40] on input "[DATE]" at bounding box center [232, 41] width 27 height 8
select select "9"
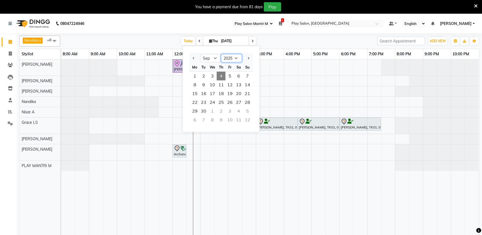
click at [236, 58] on select "2015 2016 2017 2018 2019 2020 2021 2022 2023 2024 2025 2026 2027 2028 2029 2030…" at bounding box center [231, 58] width 21 height 8
click at [239, 56] on select "2015 2016 2017 2018 2019 2020 2021 2022 2023 2024 2025 2026 2027 2028 2029 2030…" at bounding box center [231, 58] width 21 height 8
select select "2024"
click at [221, 54] on select "2015 2016 2017 2018 2019 2020 2021 2022 2023 2024 2025 2026 2027 2028 2029 2030…" at bounding box center [231, 58] width 21 height 8
click at [211, 86] on span "4" at bounding box center [212, 84] width 9 height 9
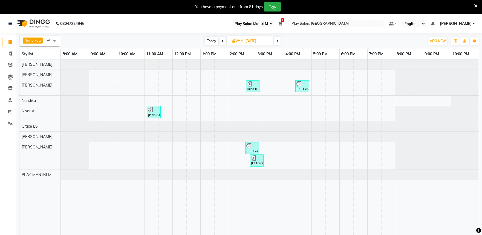
click at [278, 41] on icon at bounding box center [277, 40] width 2 height 3
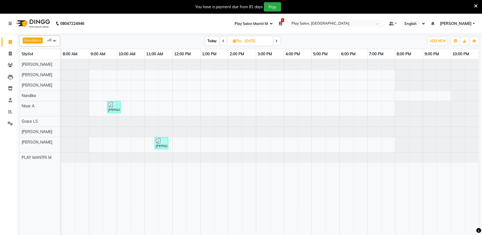
click at [278, 41] on span at bounding box center [277, 41] width 7 height 8
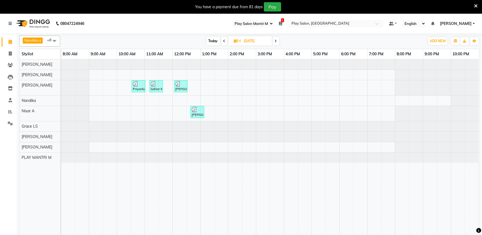
click at [274, 42] on span at bounding box center [276, 41] width 7 height 8
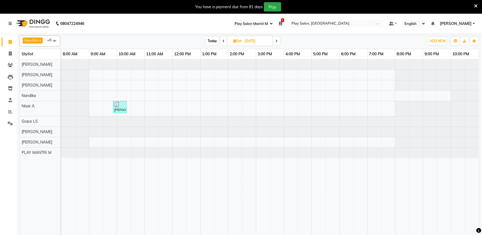
click at [277, 41] on icon at bounding box center [276, 40] width 2 height 3
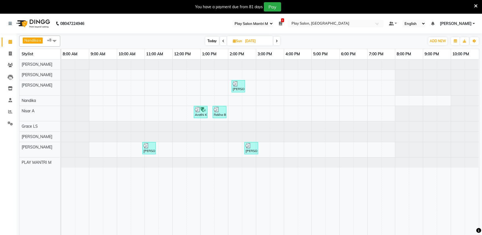
click at [275, 39] on span at bounding box center [277, 41] width 7 height 8
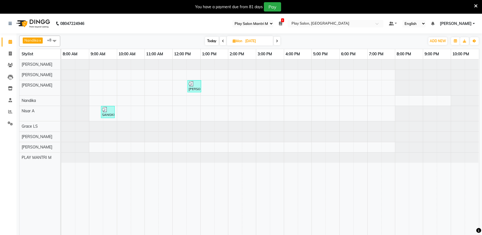
click at [275, 39] on span at bounding box center [277, 41] width 7 height 8
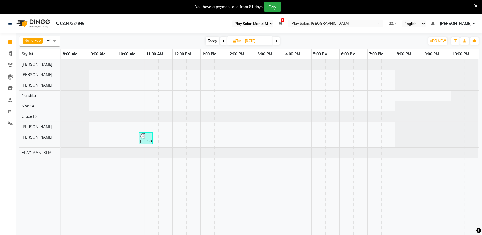
click at [275, 39] on icon at bounding box center [276, 40] width 2 height 3
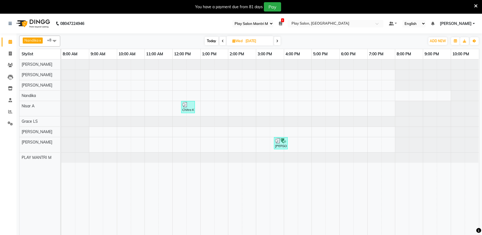
click at [275, 39] on span at bounding box center [277, 41] width 7 height 8
type input "13-09-2024"
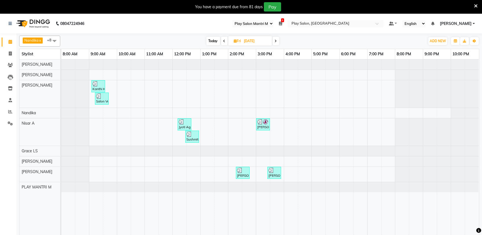
drag, startPoint x: 275, startPoint y: 39, endPoint x: 80, endPoint y: 93, distance: 202.5
drag, startPoint x: 80, startPoint y: 93, endPoint x: 205, endPoint y: 75, distance: 125.6
click at [217, 76] on div "Kanthi K, TK10682, 09:05 AM-09:35 AM, Beard Shaping Salon Ventures PVT, TK10674…" at bounding box center [270, 150] width 418 height 182
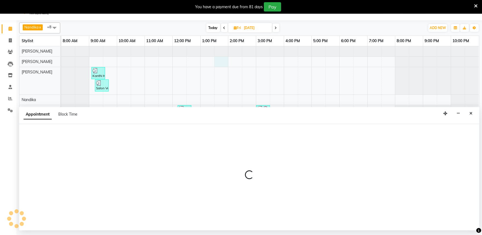
scroll to position [14, 0]
select select "82212"
select select "tentative"
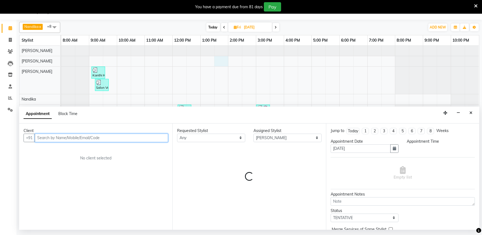
select select "810"
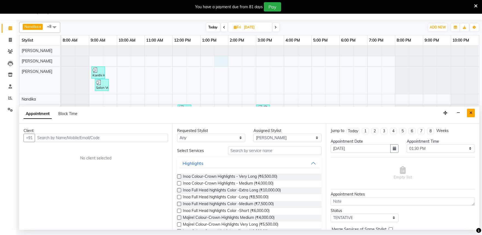
click at [471, 114] on icon "Close" at bounding box center [471, 113] width 3 height 4
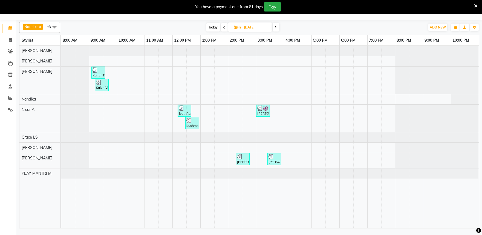
click at [277, 29] on icon at bounding box center [276, 27] width 2 height 3
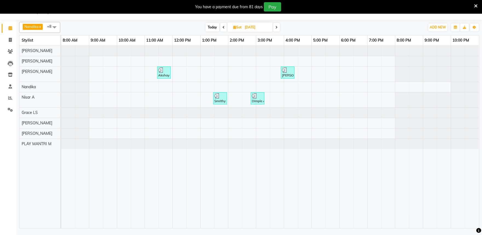
click at [214, 26] on span "Today" at bounding box center [213, 27] width 14 height 8
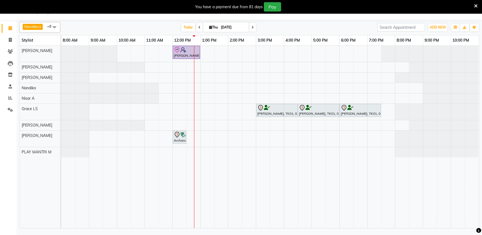
drag, startPoint x: 197, startPoint y: 29, endPoint x: 199, endPoint y: 32, distance: 3.4
click at [197, 29] on span at bounding box center [199, 27] width 7 height 8
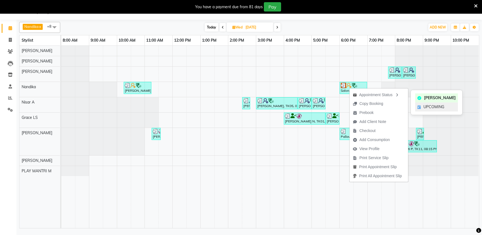
click at [427, 108] on span "UPCOMING" at bounding box center [434, 107] width 21 height 6
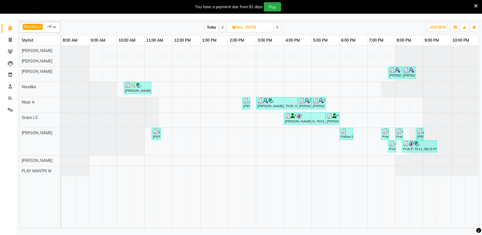
click at [280, 29] on span at bounding box center [277, 27] width 7 height 8
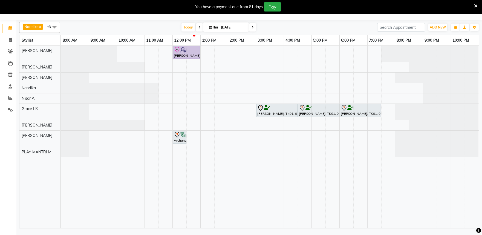
click at [199, 28] on icon at bounding box center [200, 27] width 2 height 3
type input "[DATE]"
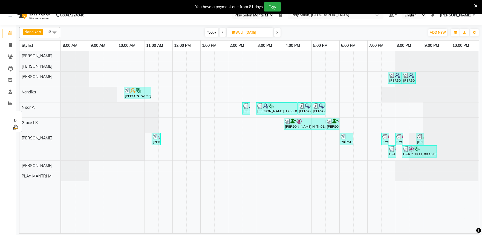
scroll to position [0, 0]
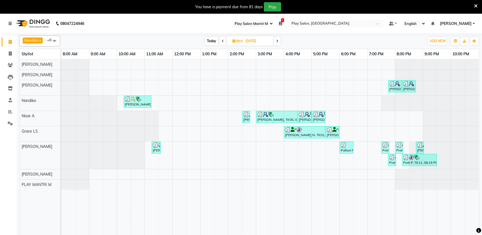
click at [9, 22] on icon at bounding box center [9, 24] width 3 height 4
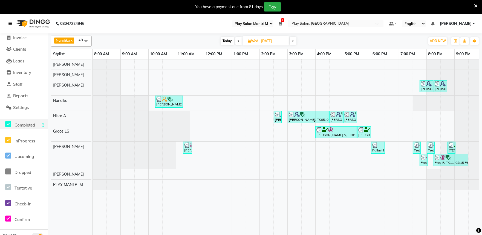
scroll to position [30, 0]
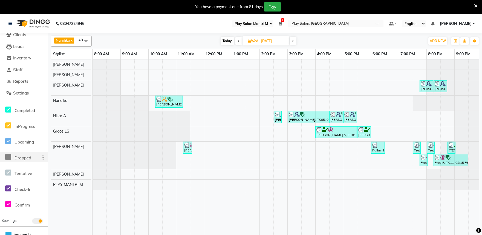
click at [7, 157] on icon at bounding box center [8, 157] width 6 height 7
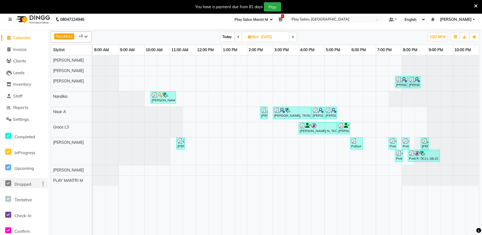
scroll to position [0, 0]
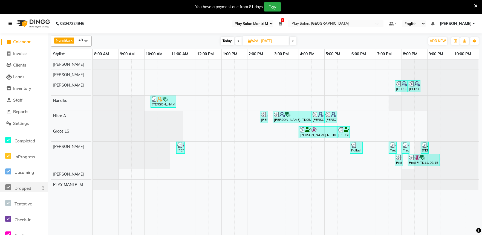
click at [9, 23] on icon at bounding box center [9, 24] width 3 height 4
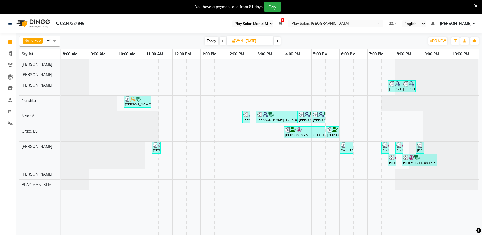
select select "89"
drag, startPoint x: 278, startPoint y: 41, endPoint x: 281, endPoint y: 48, distance: 7.0
click at [278, 42] on icon at bounding box center [277, 40] width 2 height 3
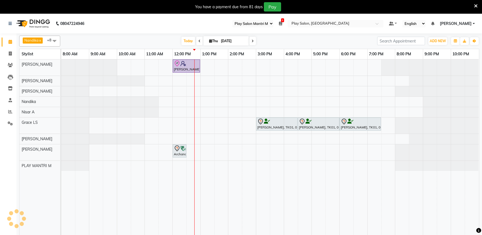
click at [197, 43] on span at bounding box center [199, 41] width 7 height 8
type input "[DATE]"
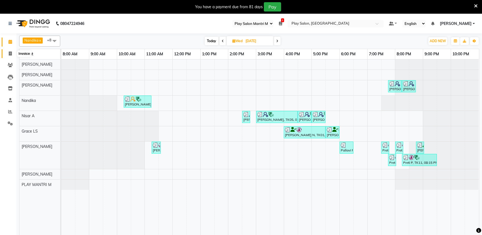
click at [9, 54] on icon at bounding box center [10, 53] width 3 height 4
select select "service"
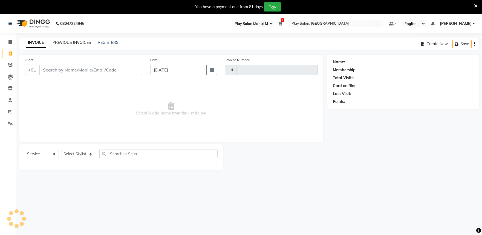
click at [61, 42] on link "PREVIOUS INVOICES" at bounding box center [72, 42] width 39 height 5
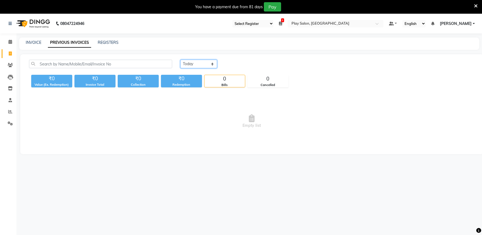
click at [195, 65] on select "[DATE] [DATE] Custom Range" at bounding box center [198, 64] width 37 height 8
select select "[DATE]"
click at [180, 60] on select "[DATE] [DATE] Custom Range" at bounding box center [198, 64] width 37 height 8
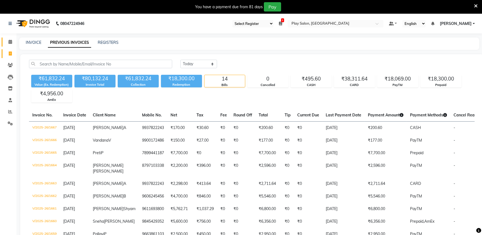
click at [7, 38] on link "Calendar" at bounding box center [8, 42] width 13 height 9
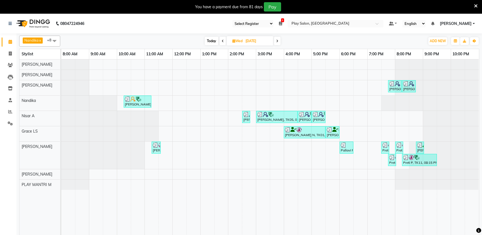
click at [275, 42] on span at bounding box center [277, 41] width 7 height 8
type input "[DATE]"
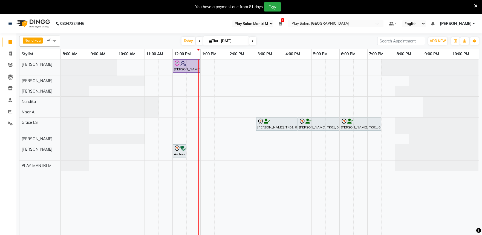
select select "89"
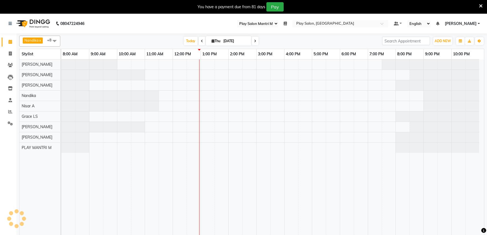
select select "89"
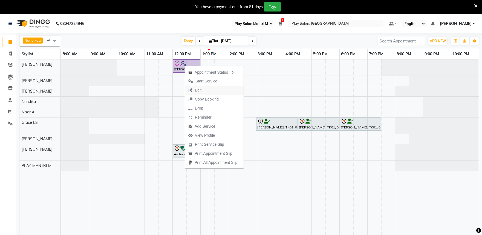
click at [201, 89] on span "Edit" at bounding box center [198, 90] width 7 height 6
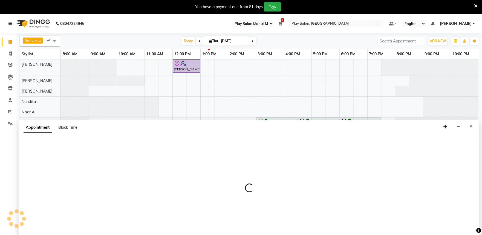
scroll to position [14, 0]
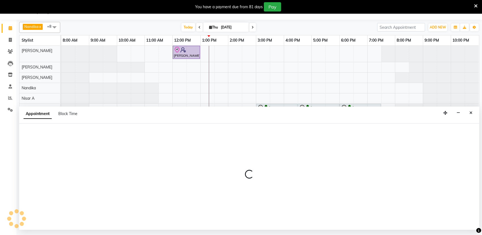
select select "tentative"
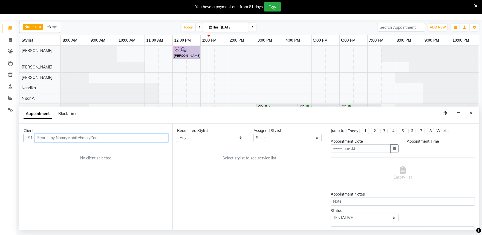
type input "[DATE]"
select select "check-in"
select select "720"
select select "81325"
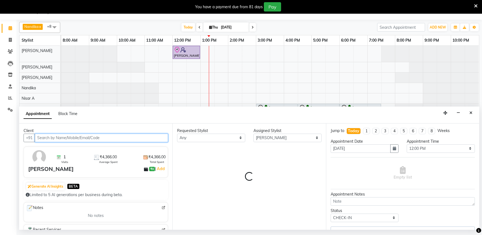
select select "4213"
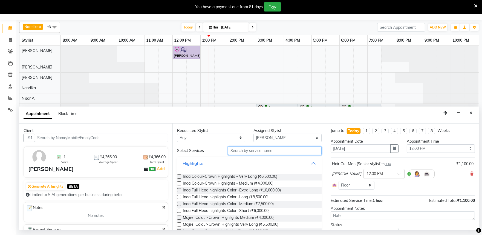
click at [263, 151] on input "text" at bounding box center [275, 150] width 94 height 8
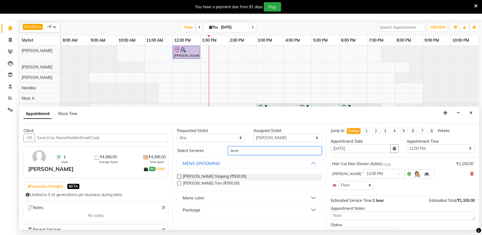
type input "bear"
click at [179, 176] on label at bounding box center [179, 176] width 4 height 4
click at [179, 176] on input "checkbox" at bounding box center [179, 177] width 4 height 4
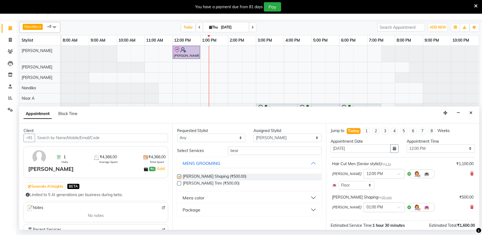
checkbox input "false"
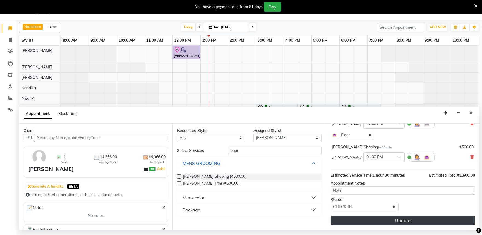
click at [392, 220] on button "Update" at bounding box center [403, 220] width 144 height 10
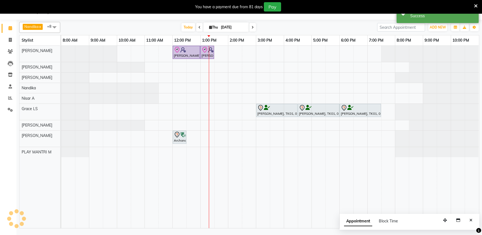
scroll to position [0, 0]
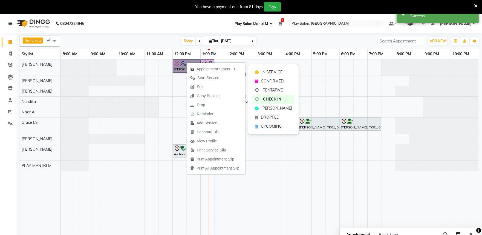
click at [179, 67] on link "[PERSON_NAME], TK03, 12:00 PM-01:00 PM, Hair Cut Men (Senior stylist)" at bounding box center [186, 65] width 27 height 13
select select "8"
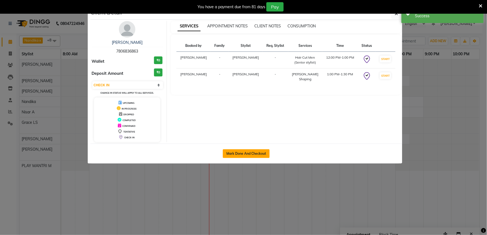
click at [247, 156] on button "Mark Done And Checkout" at bounding box center [246, 153] width 47 height 9
select select "8352"
select select "service"
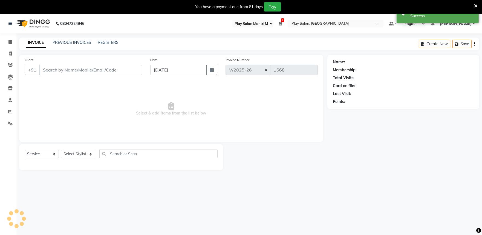
type input "7806836863"
select select "81325"
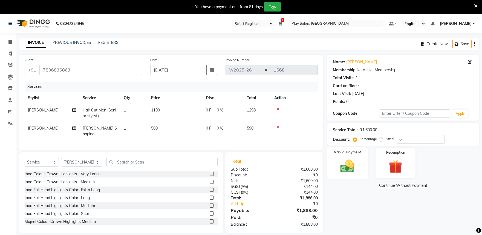
click at [353, 162] on img at bounding box center [347, 166] width 23 height 16
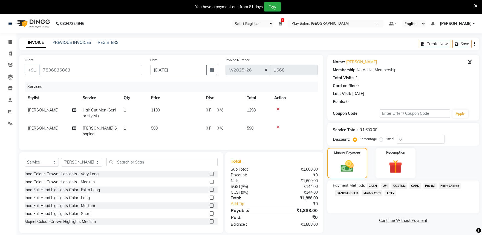
click at [375, 185] on span "CASH" at bounding box center [373, 186] width 12 height 6
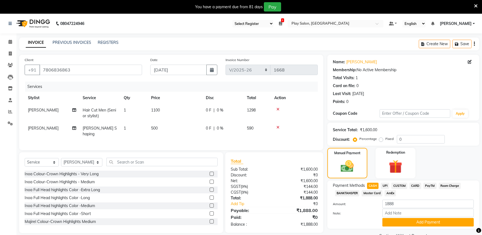
scroll to position [14, 0]
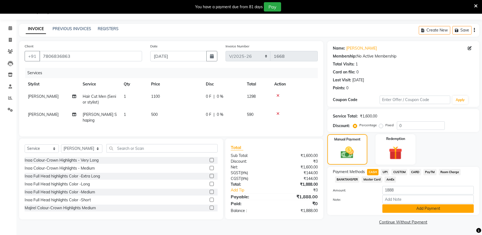
click at [428, 208] on button "Add Payment" at bounding box center [427, 208] width 91 height 8
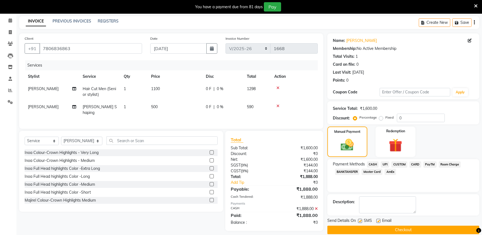
scroll to position [28, 0]
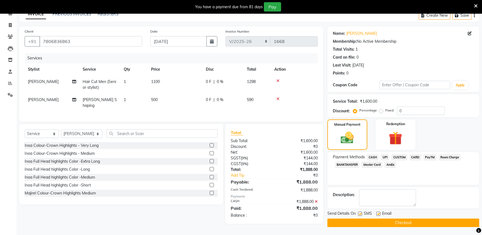
click at [395, 223] on button "Checkout" at bounding box center [403, 222] width 152 height 8
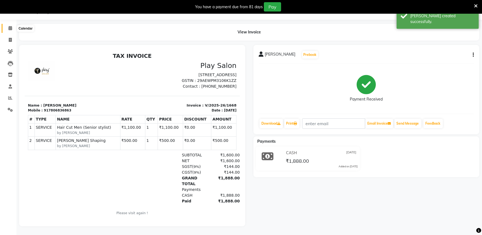
click at [7, 25] on span at bounding box center [10, 28] width 10 height 6
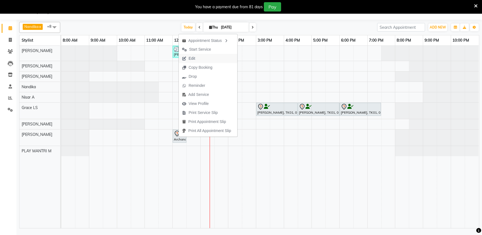
click at [193, 57] on span "Edit" at bounding box center [192, 59] width 7 height 6
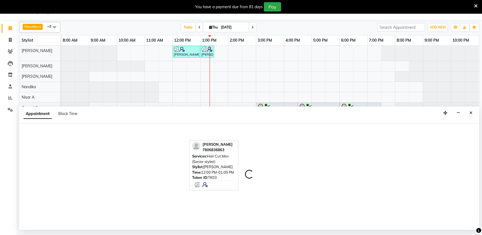
select select "tentative"
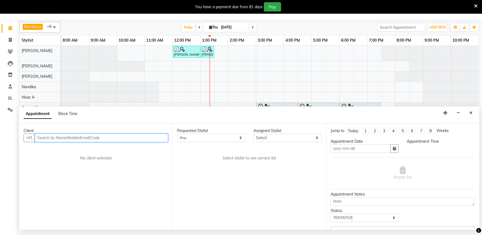
type input "[DATE]"
select select "81320"
select select "720"
select select "4213"
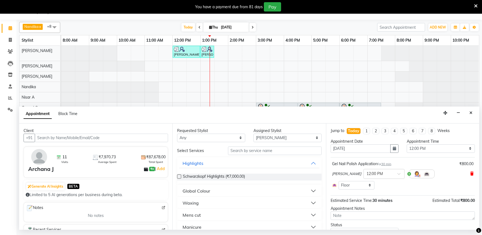
click at [470, 173] on icon at bounding box center [471, 174] width 3 height 4
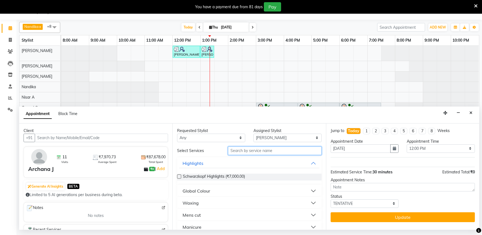
click at [250, 151] on input "text" at bounding box center [275, 150] width 94 height 8
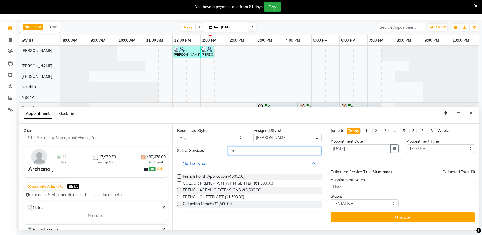
type input "fre"
click at [182, 197] on div "FRENCH GLITTER ART (₹1,500.00)" at bounding box center [249, 197] width 144 height 7
drag, startPoint x: 185, startPoint y: 198, endPoint x: 179, endPoint y: 197, distance: 6.4
click at [185, 198] on span "FRENCH GLITTER ART (₹1,500.00)" at bounding box center [213, 197] width 61 height 7
checkbox input "false"
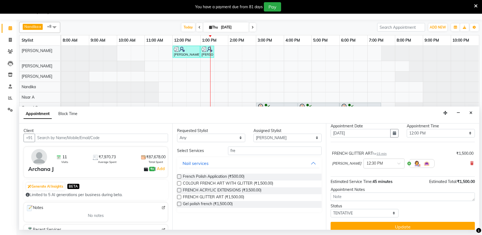
scroll to position [22, 0]
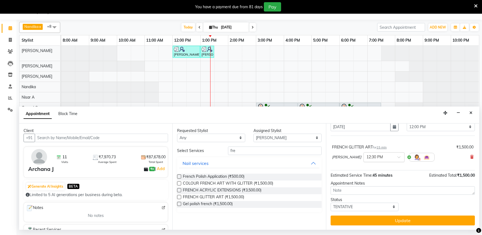
drag, startPoint x: 389, startPoint y: 158, endPoint x: 387, endPoint y: 161, distance: 3.7
click at [389, 158] on div at bounding box center [384, 157] width 41 height 6
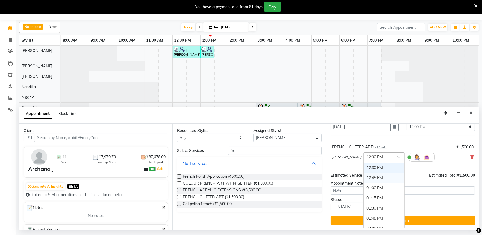
scroll to position [111, 0]
click at [373, 177] on div "12:00 PM" at bounding box center [384, 178] width 41 height 10
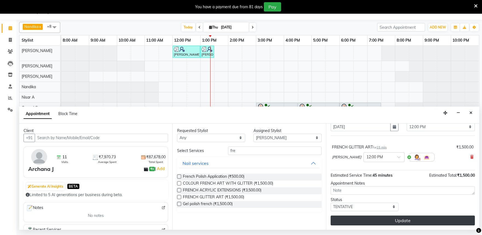
click at [392, 220] on button "Update" at bounding box center [403, 220] width 144 height 10
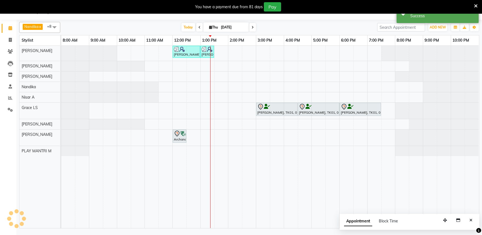
scroll to position [0, 0]
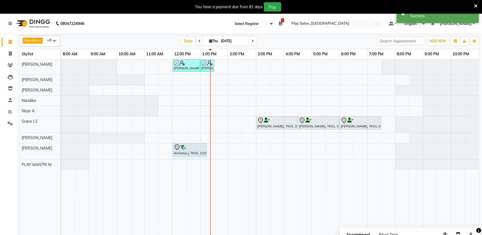
drag, startPoint x: 181, startPoint y: 148, endPoint x: 201, endPoint y: 152, distance: 20.2
click at [61, 153] on div "Archana J, TK02, 12:00 PM-12:15 PM, FRENCH GLITTER ART Archana J, TK02, 12:00 P…" at bounding box center [61, 151] width 0 height 16
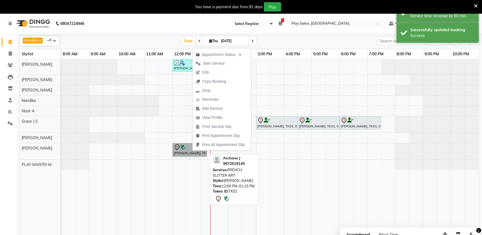
click at [178, 146] on link "[PERSON_NAME], TK02, 12:00 PM-01:15 PM, FRENCH GLITTER ART" at bounding box center [190, 149] width 34 height 13
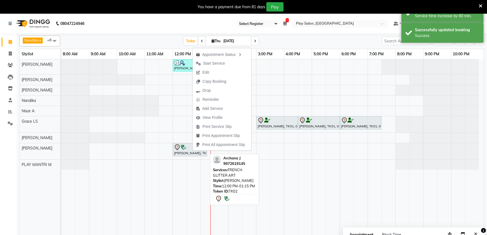
select select "7"
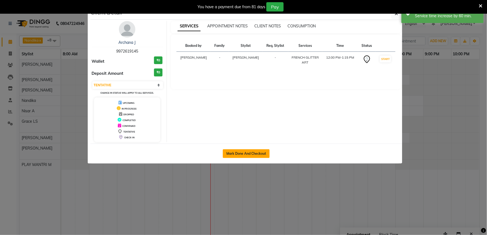
click at [234, 156] on button "Mark Done And Checkout" at bounding box center [246, 153] width 47 height 9
select select "service"
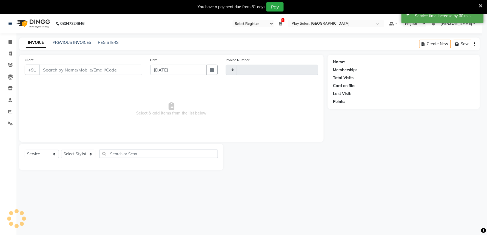
type input "1669"
select select "8352"
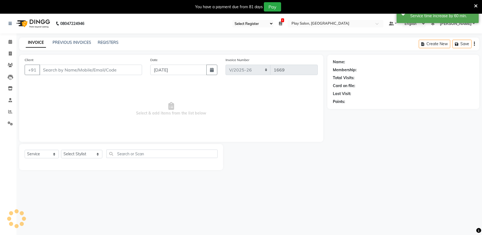
type input "9972619145"
select select "81320"
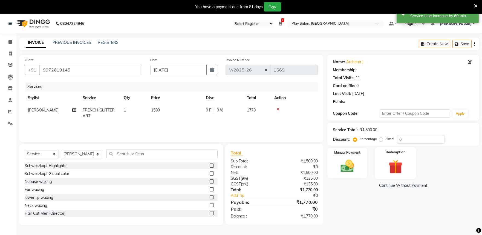
click at [407, 165] on img at bounding box center [395, 166] width 23 height 17
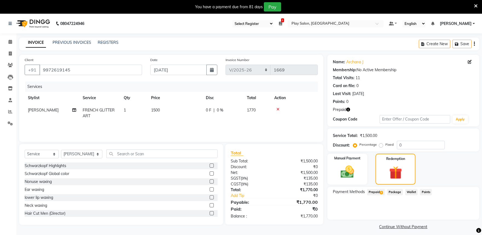
click at [378, 191] on span "Prepaid 3" at bounding box center [376, 192] width 18 height 6
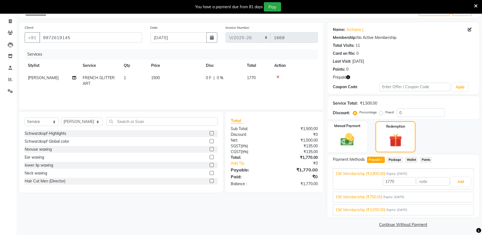
scroll to position [34, 0]
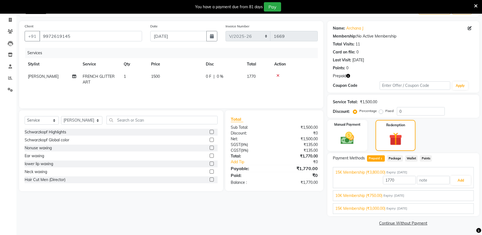
click at [378, 195] on span "10K Membership (₹750.00)" at bounding box center [358, 196] width 47 height 6
click at [459, 195] on button "Add" at bounding box center [461, 193] width 20 height 9
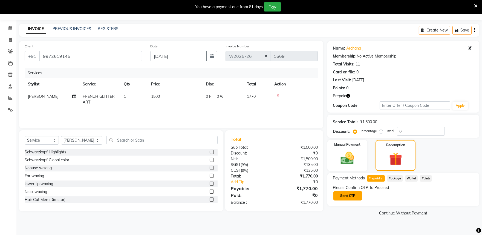
click at [348, 197] on button "Send OTP" at bounding box center [347, 195] width 29 height 9
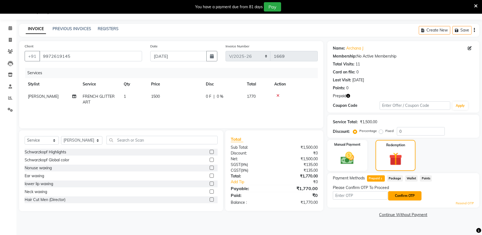
click at [405, 197] on button "Confirm OTP" at bounding box center [404, 195] width 33 height 9
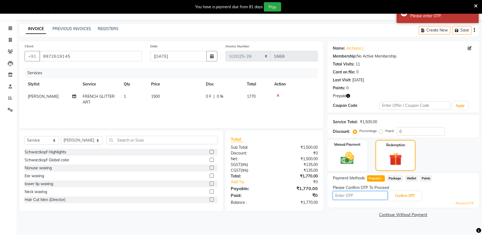
drag, startPoint x: 334, startPoint y: 192, endPoint x: 343, endPoint y: 197, distance: 10.6
click at [334, 192] on input "text" at bounding box center [360, 195] width 55 height 8
type input "1101"
click at [411, 194] on button "Confirm OTP" at bounding box center [404, 195] width 33 height 9
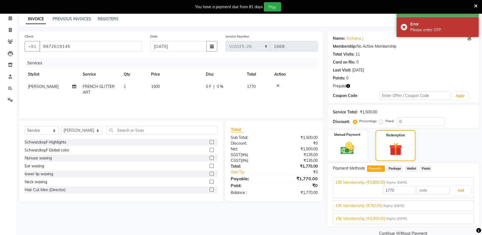
scroll to position [34, 0]
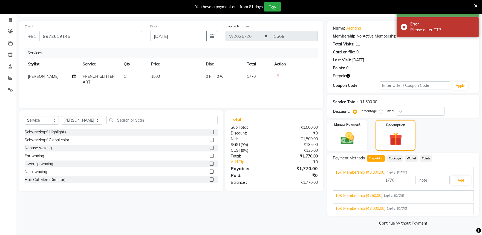
click at [376, 193] on span "10K Membership (₹750.00)" at bounding box center [358, 196] width 47 height 6
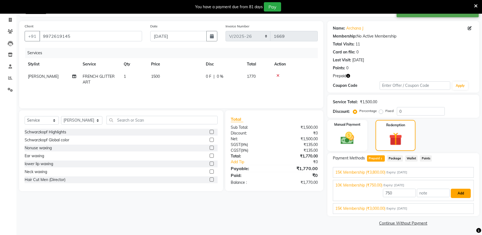
click at [461, 193] on button "Add" at bounding box center [461, 193] width 20 height 9
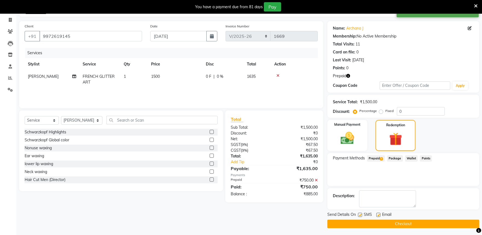
scroll to position [34, 0]
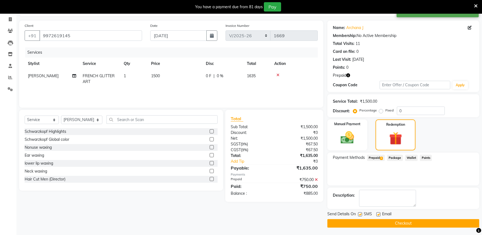
click at [379, 157] on span "Prepaid 3" at bounding box center [376, 158] width 18 height 6
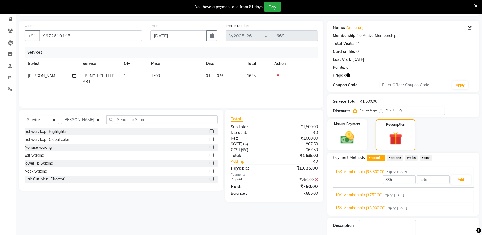
click at [384, 208] on span "15K Membership (₹3,000.00)" at bounding box center [360, 208] width 50 height 6
click at [316, 178] on icon at bounding box center [316, 180] width 3 height 4
type input "1770"
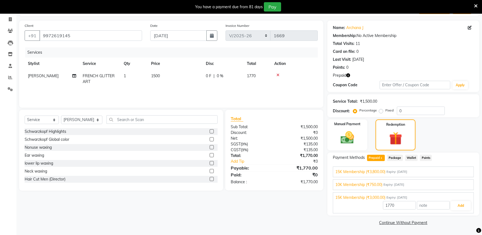
scroll to position [34, 0]
click at [402, 206] on input "1770" at bounding box center [399, 206] width 33 height 8
click at [463, 207] on button "Add" at bounding box center [461, 206] width 20 height 9
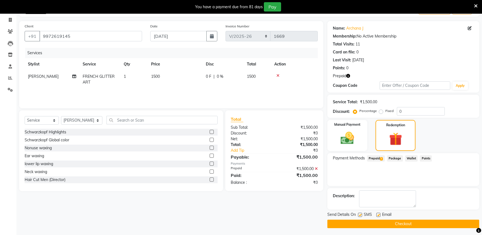
scroll to position [34, 0]
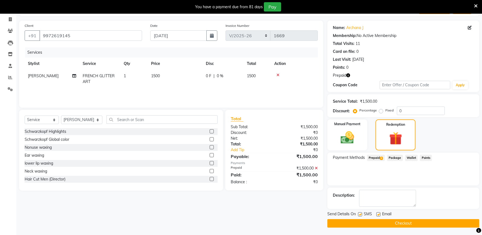
click at [381, 221] on button "Checkout" at bounding box center [403, 223] width 152 height 8
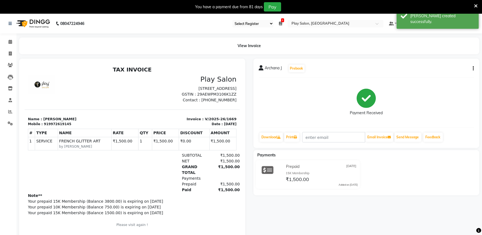
scroll to position [2, 0]
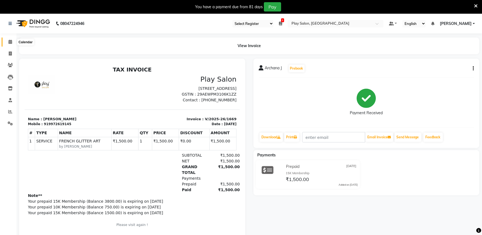
click at [12, 43] on span at bounding box center [10, 42] width 10 height 6
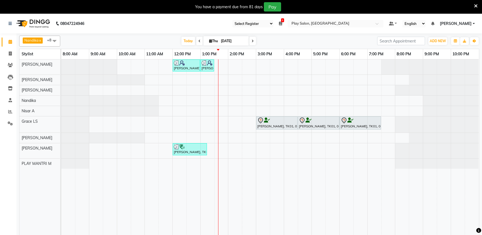
click at [222, 41] on input "[DATE]" at bounding box center [232, 41] width 27 height 8
select select "9"
select select "2025"
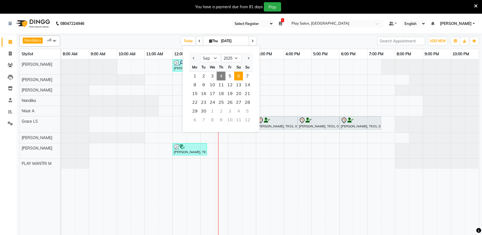
click at [240, 76] on span "6" at bounding box center [238, 76] width 9 height 9
type input "[DATE]"
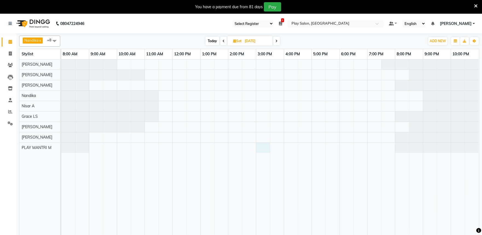
click at [264, 153] on div at bounding box center [270, 150] width 418 height 182
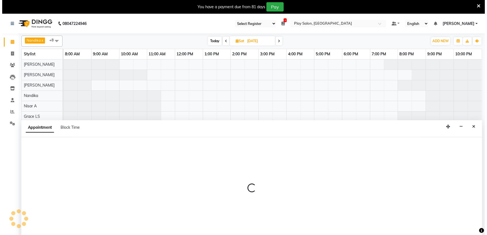
scroll to position [14, 0]
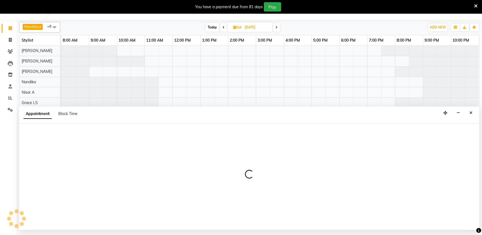
select select "81313"
select select "900"
select select "tentative"
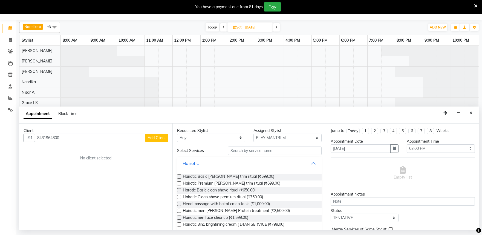
type input "8431964800"
click at [154, 134] on button "Add Client" at bounding box center [156, 138] width 23 height 8
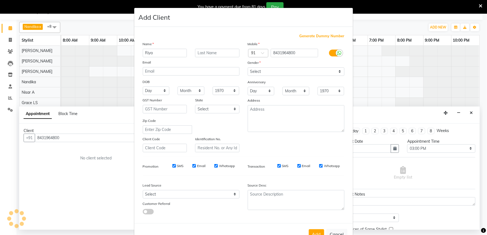
type input "Riya"
click at [203, 52] on input "text" at bounding box center [217, 53] width 44 height 8
type input "A"
click at [269, 70] on select "Select [DEMOGRAPHIC_DATA] [DEMOGRAPHIC_DATA] Other Prefer Not To Say" at bounding box center [296, 71] width 97 height 8
select select "[DEMOGRAPHIC_DATA]"
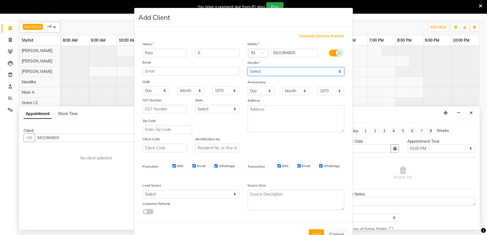
click at [248, 67] on select "Select [DEMOGRAPHIC_DATA] [DEMOGRAPHIC_DATA] Other Prefer Not To Say" at bounding box center [296, 71] width 97 height 8
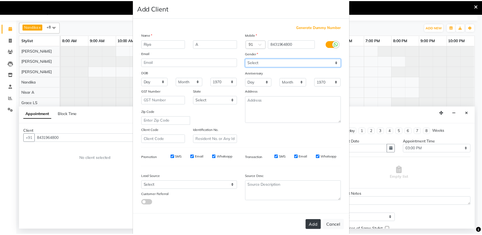
scroll to position [18, 0]
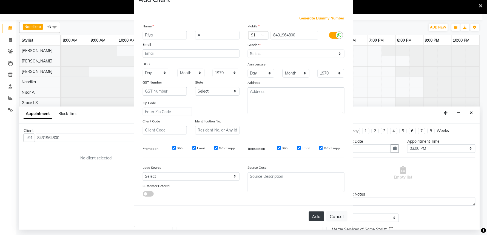
click at [315, 217] on button "Add" at bounding box center [316, 216] width 15 height 10
select select
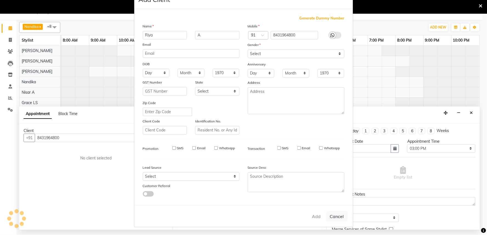
select select
checkbox input "false"
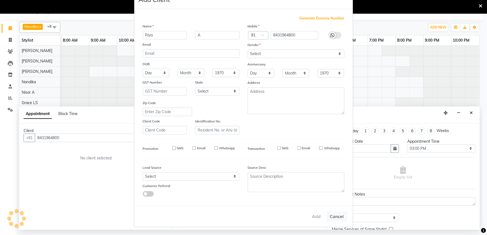
checkbox input "false"
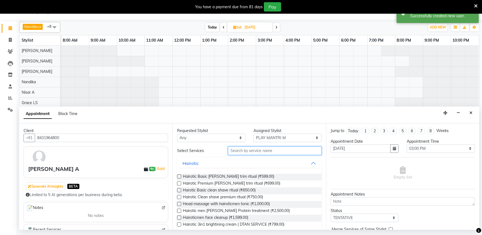
click at [243, 151] on input "text" at bounding box center [275, 150] width 94 height 8
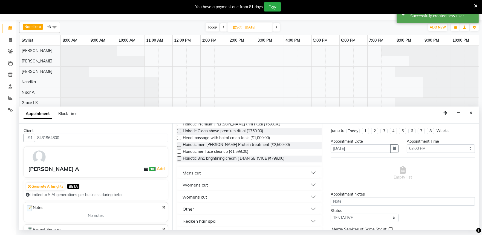
scroll to position [61, 0]
type input "HAIR C"
click at [309, 181] on button "Womens cut" at bounding box center [249, 183] width 140 height 10
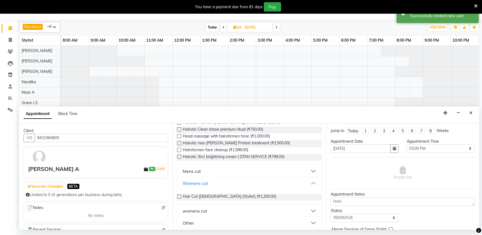
scroll to position [91, 0]
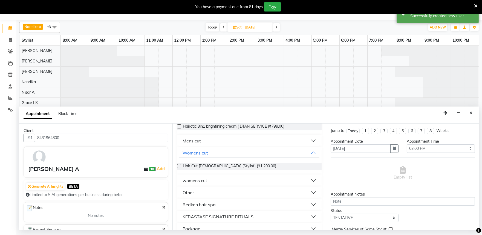
click at [254, 182] on button "womens cut" at bounding box center [249, 181] width 140 height 10
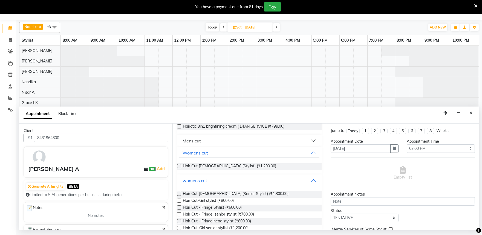
scroll to position [122, 0]
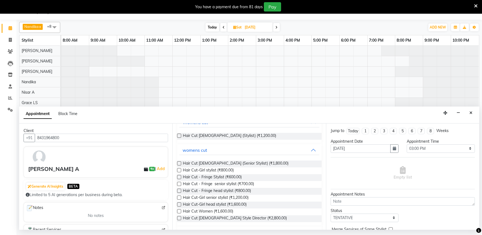
click at [178, 162] on label at bounding box center [179, 163] width 4 height 4
click at [178, 162] on input "checkbox" at bounding box center [179, 164] width 4 height 4
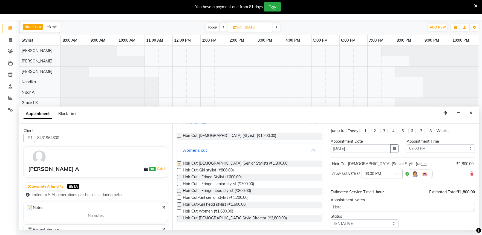
checkbox input "false"
click at [382, 175] on input "text" at bounding box center [377, 174] width 24 height 6
click at [367, 188] on div "02:30 PM" at bounding box center [382, 188] width 41 height 10
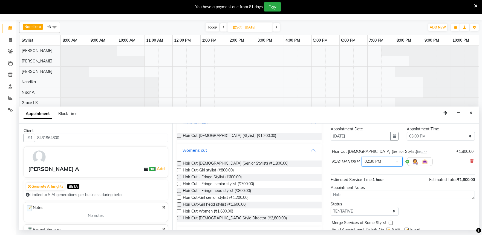
scroll to position [33, 0]
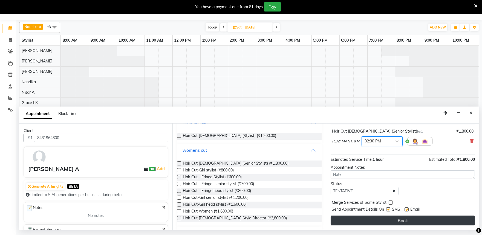
click at [388, 220] on button "Book" at bounding box center [403, 220] width 144 height 10
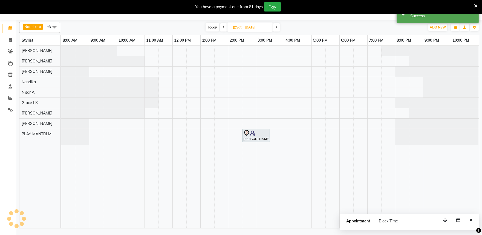
scroll to position [0, 0]
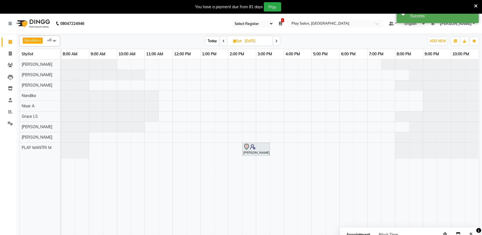
click at [250, 43] on input "[DATE]" at bounding box center [256, 41] width 27 height 8
select select "9"
select select "2025"
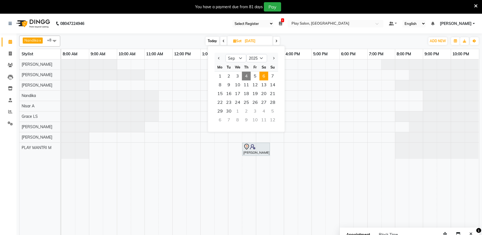
click at [244, 75] on span "4" at bounding box center [246, 76] width 9 height 9
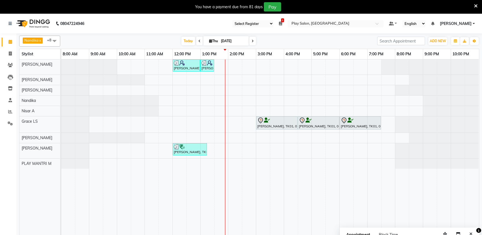
click at [252, 40] on icon at bounding box center [253, 40] width 2 height 3
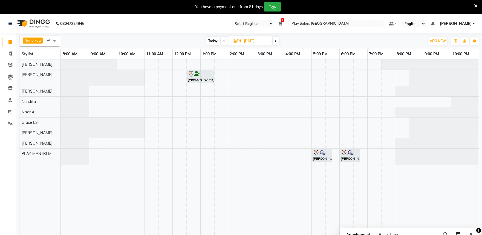
click at [223, 41] on icon at bounding box center [224, 40] width 2 height 3
type input "[DATE]"
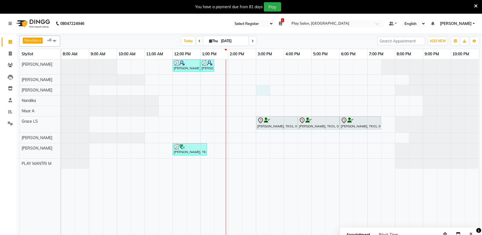
click at [261, 89] on div "[PERSON_NAME], TK03, 12:00 PM-01:00 PM, Hair Cut Men (Senior stylist) [PERSON_N…" at bounding box center [270, 150] width 418 height 182
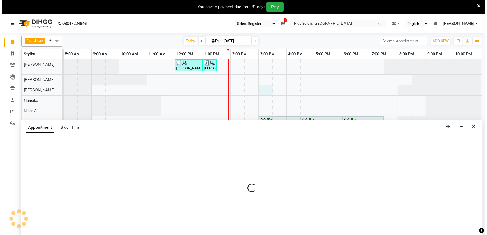
scroll to position [14, 0]
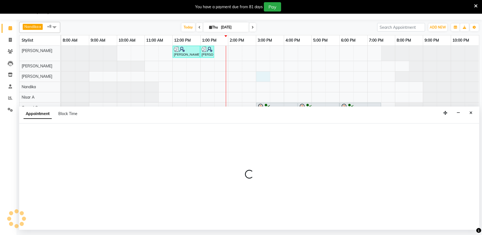
select select "81321"
select select "900"
select select "tentative"
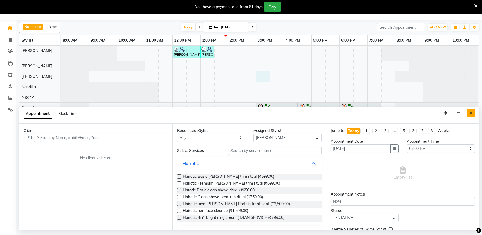
click at [470, 113] on icon "Close" at bounding box center [471, 113] width 3 height 4
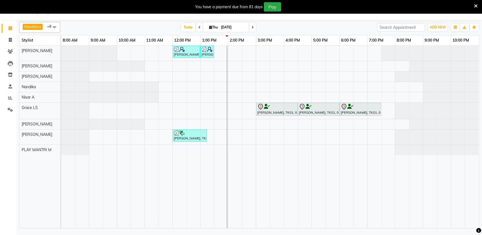
click at [292, 65] on div "[PERSON_NAME], TK03, 12:00 PM-01:00 PM, Hair Cut Men (Senior stylist) [PERSON_N…" at bounding box center [270, 137] width 418 height 182
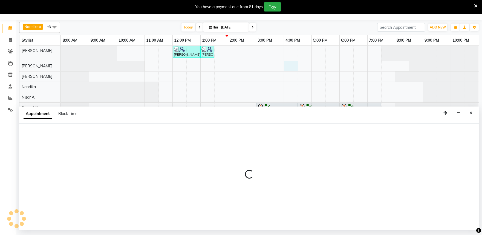
select select "82212"
select select "tentative"
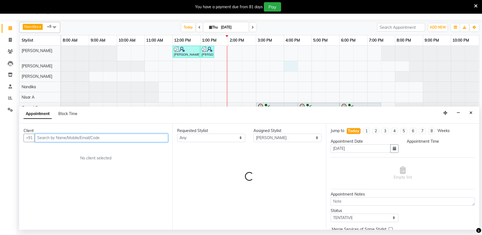
select select "960"
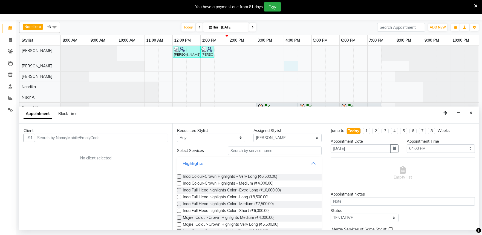
click at [473, 113] on button "Close" at bounding box center [471, 113] width 8 height 8
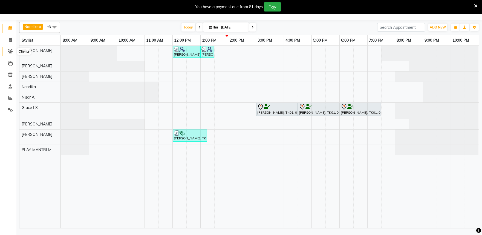
click at [13, 51] on span at bounding box center [10, 51] width 10 height 6
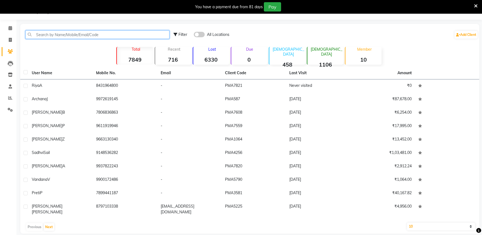
click at [67, 36] on input "text" at bounding box center [97, 34] width 144 height 8
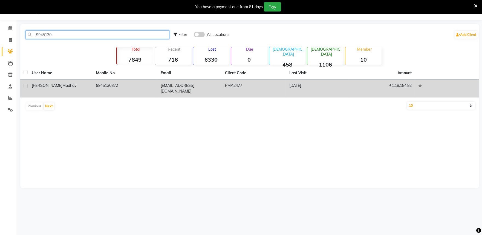
type input "9945130"
click at [113, 85] on td "9945130872" at bounding box center [125, 88] width 64 height 18
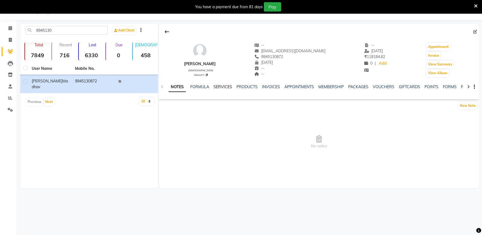
click at [220, 85] on link "SERVICES" at bounding box center [223, 86] width 19 height 5
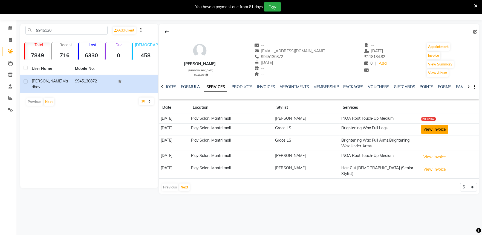
click at [439, 130] on button "View Invoice" at bounding box center [434, 129] width 27 height 8
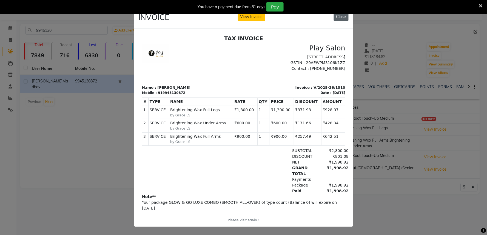
click at [340, 15] on button "Close" at bounding box center [340, 17] width 15 height 8
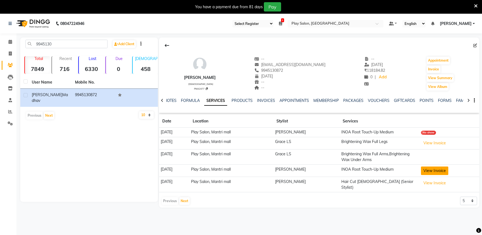
click at [437, 173] on button "View Invoice" at bounding box center [434, 170] width 27 height 8
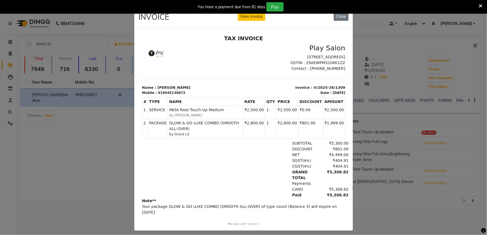
click at [339, 18] on button "Close" at bounding box center [340, 16] width 15 height 8
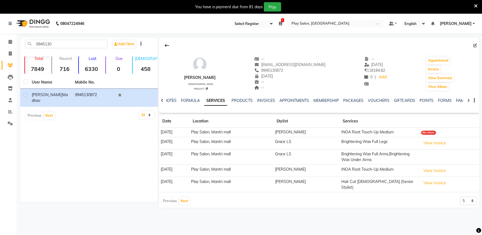
click at [429, 132] on div "No show" at bounding box center [428, 133] width 15 height 4
click at [368, 134] on td "INOA Root Touch-Up Medium" at bounding box center [380, 133] width 80 height 10
click at [358, 157] on td "Brightening Wax Full Arms,Brightening Wax Under Arms" at bounding box center [380, 156] width 80 height 15
click at [430, 172] on button "View Invoice" at bounding box center [434, 170] width 27 height 8
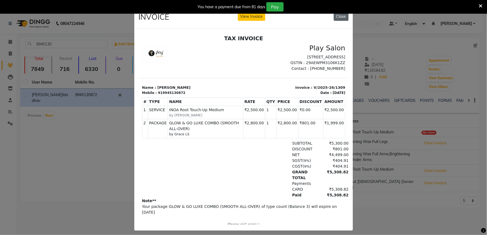
click at [337, 18] on button "Close" at bounding box center [340, 16] width 15 height 8
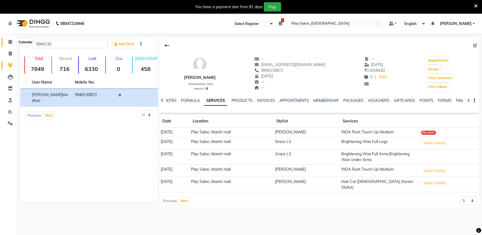
click at [7, 39] on span at bounding box center [10, 42] width 10 height 6
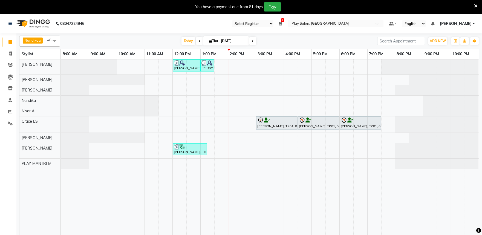
click at [252, 43] on span at bounding box center [252, 41] width 7 height 8
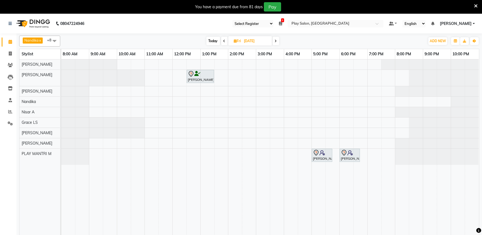
click at [277, 42] on icon at bounding box center [276, 40] width 2 height 3
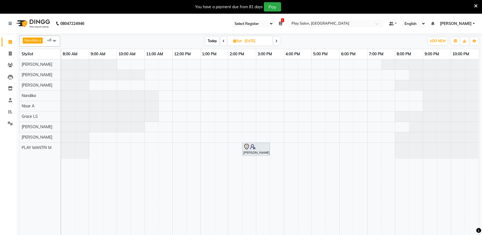
click at [221, 42] on span at bounding box center [223, 41] width 7 height 8
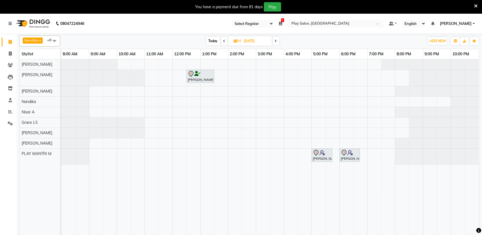
click at [221, 42] on span at bounding box center [224, 41] width 7 height 8
type input "[DATE]"
